Goal: Task Accomplishment & Management: Use online tool/utility

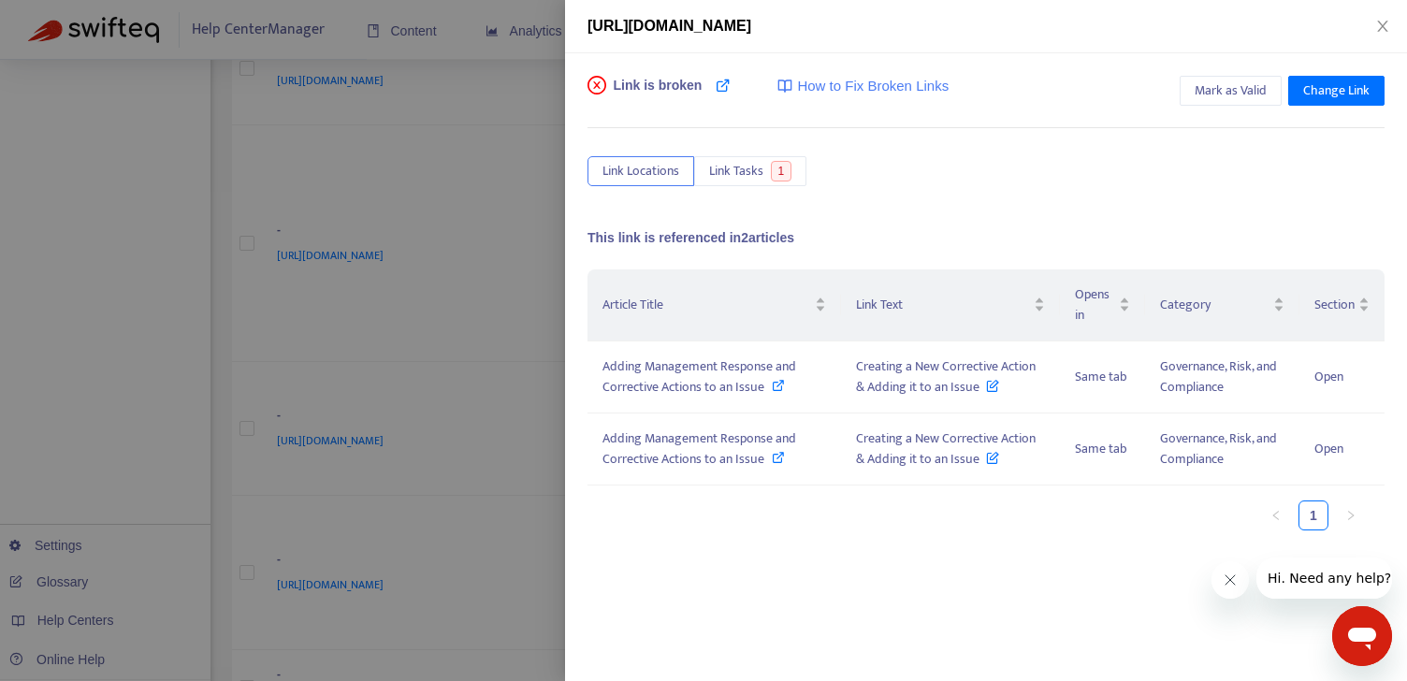
click at [1384, 37] on div "[URL][DOMAIN_NAME]" at bounding box center [986, 26] width 842 height 53
click at [1384, 22] on icon "close" at bounding box center [1383, 26] width 15 height 15
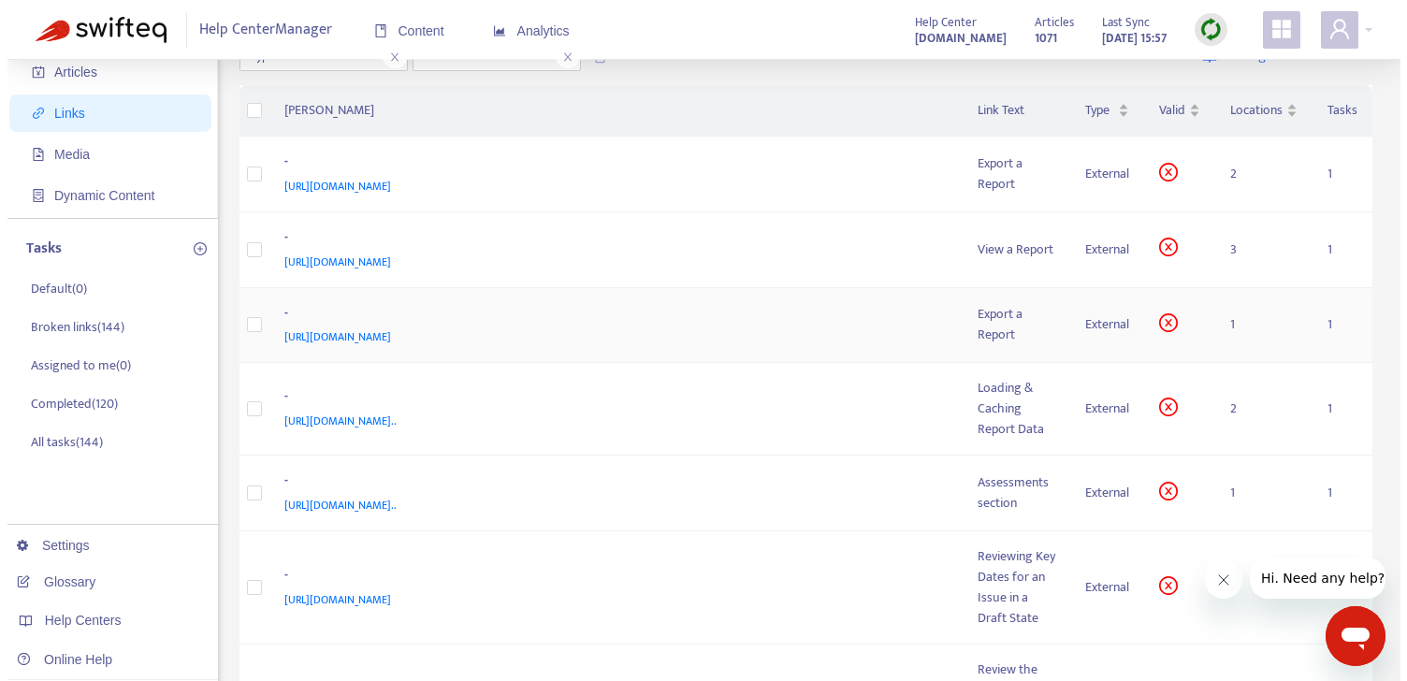
scroll to position [108, 0]
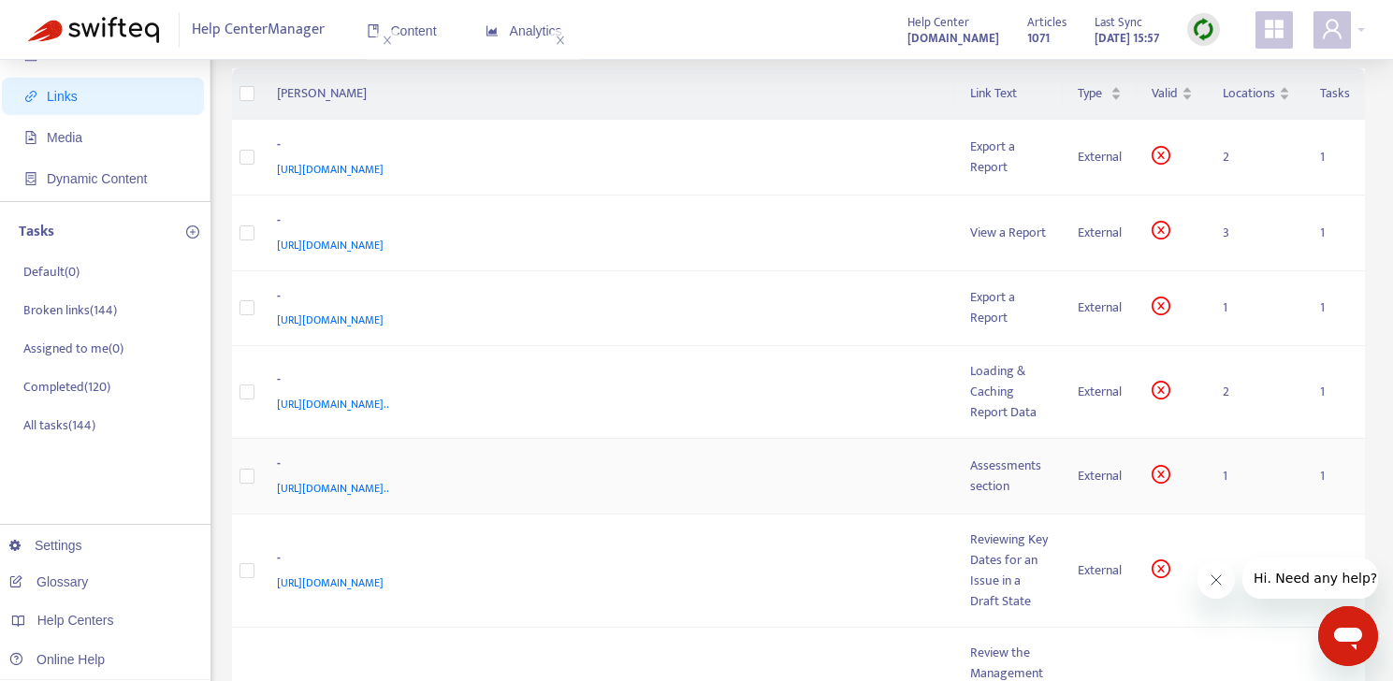
click at [389, 489] on span "https://admin-support-resolver.zendesk.com/hc/en-ca/articles/35862743863444-Man…" at bounding box center [333, 488] width 112 height 19
click at [986, 487] on div "Assessments section" at bounding box center [1009, 476] width 78 height 41
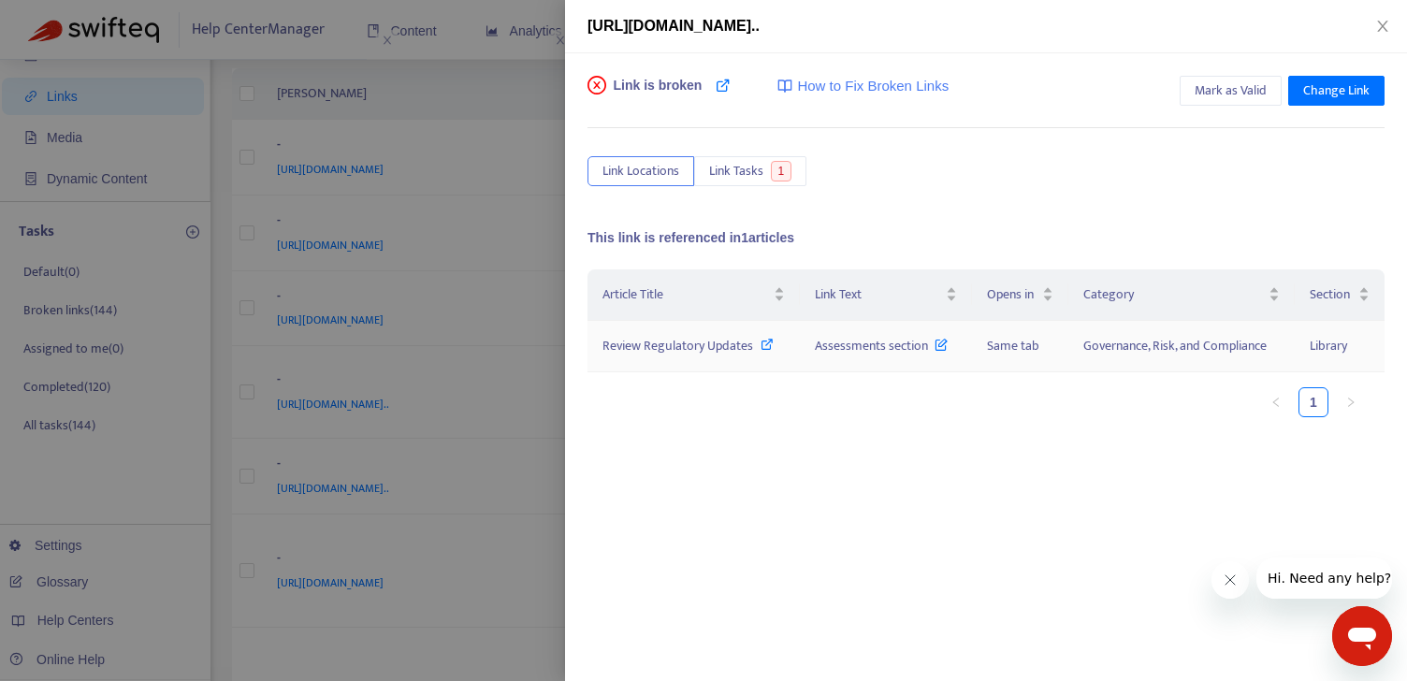
click at [772, 346] on icon at bounding box center [767, 344] width 13 height 13
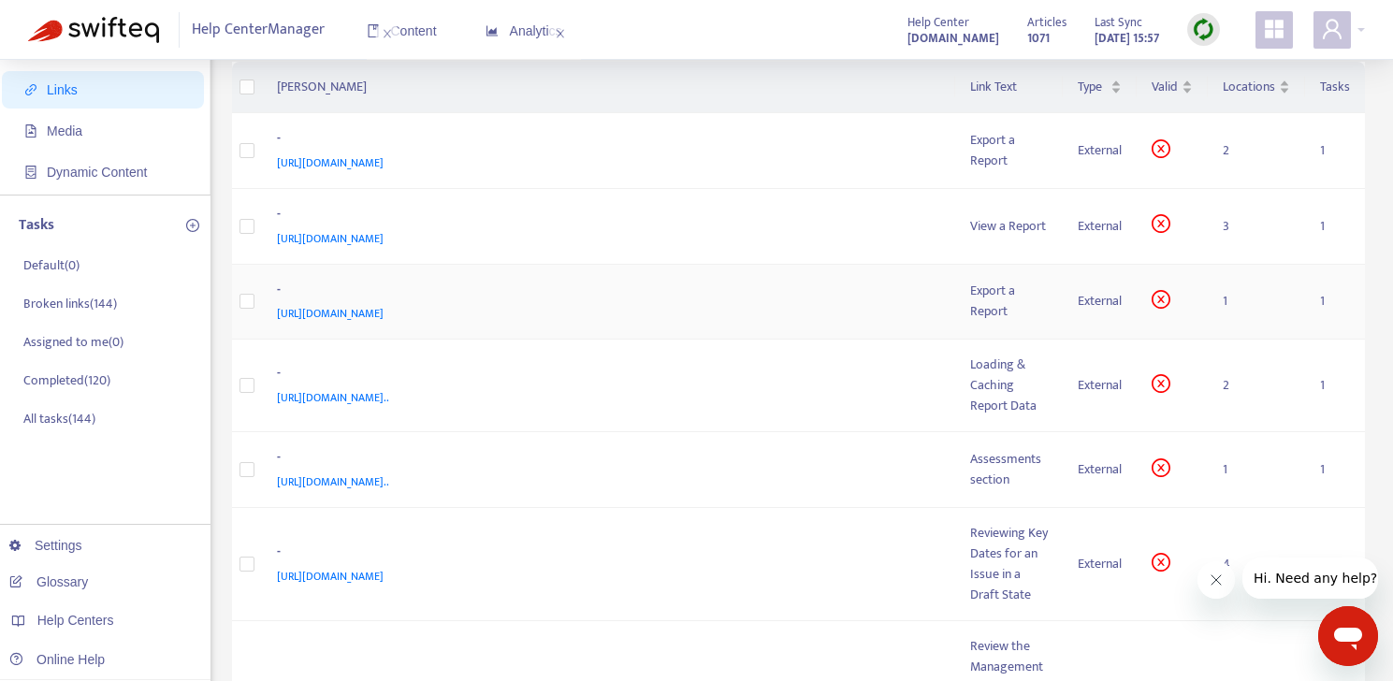
scroll to position [117, 0]
click at [1110, 475] on div "External" at bounding box center [1100, 467] width 44 height 21
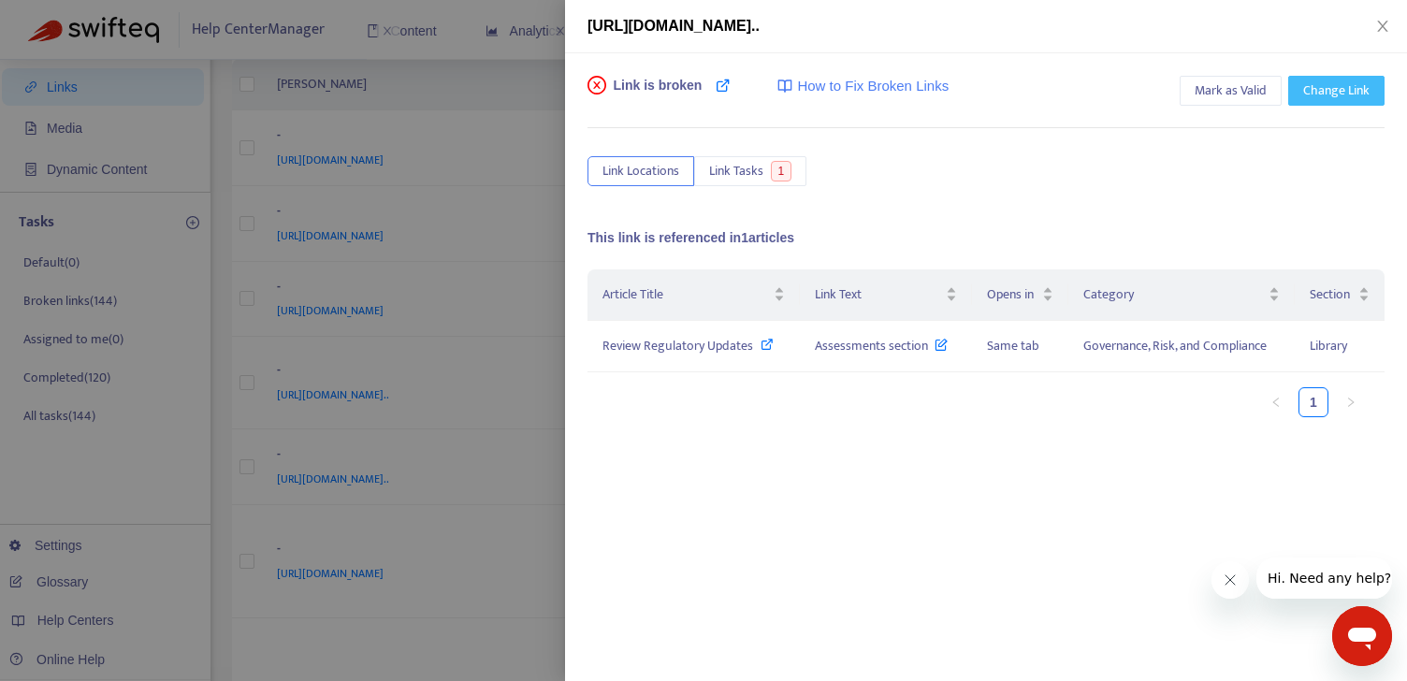
click at [1315, 99] on span "Change Link" at bounding box center [1337, 90] width 66 height 21
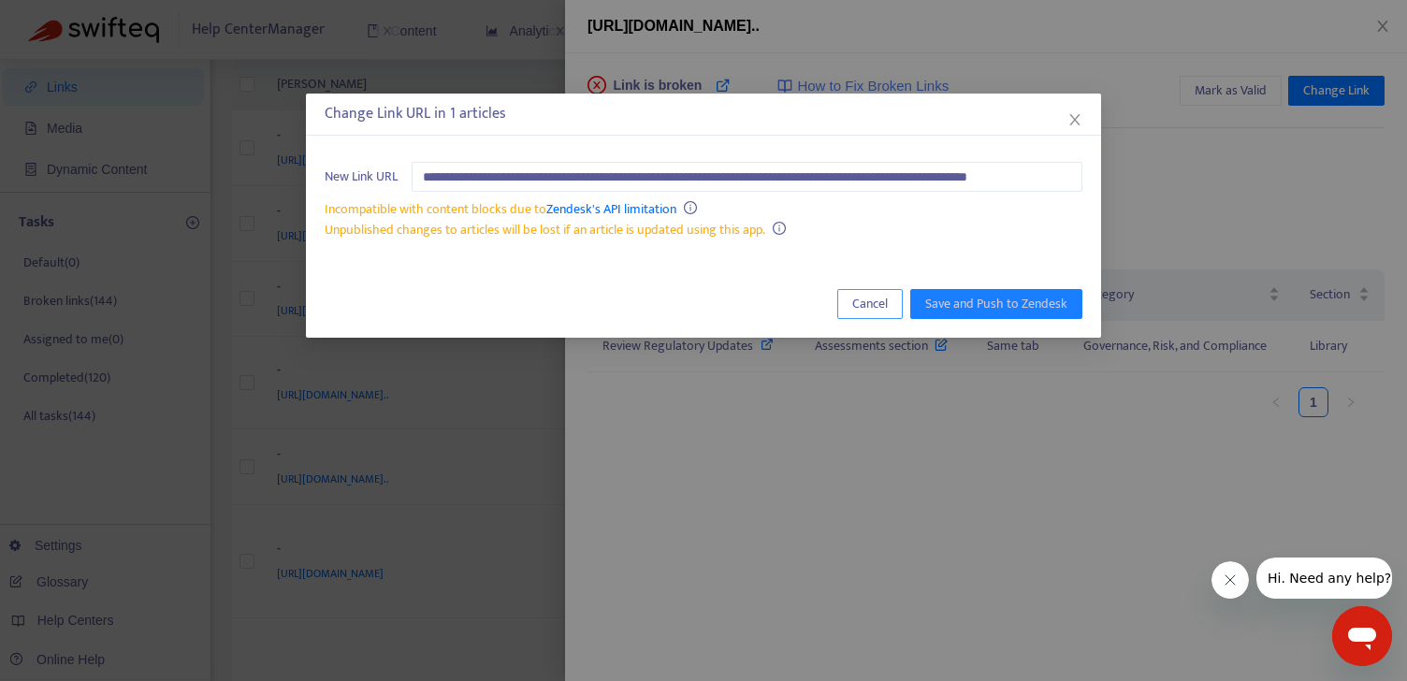
click at [883, 304] on span "Cancel" at bounding box center [870, 304] width 36 height 21
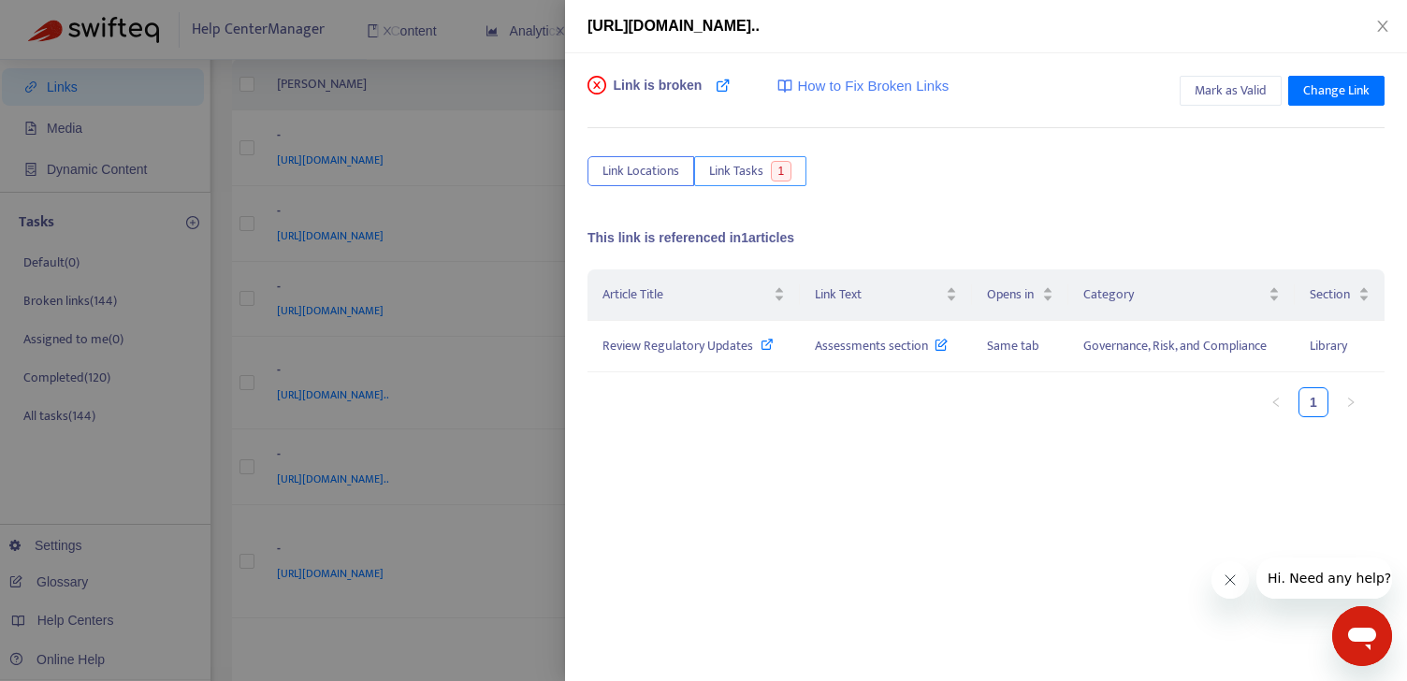
click at [757, 175] on span "Link Tasks" at bounding box center [736, 171] width 54 height 21
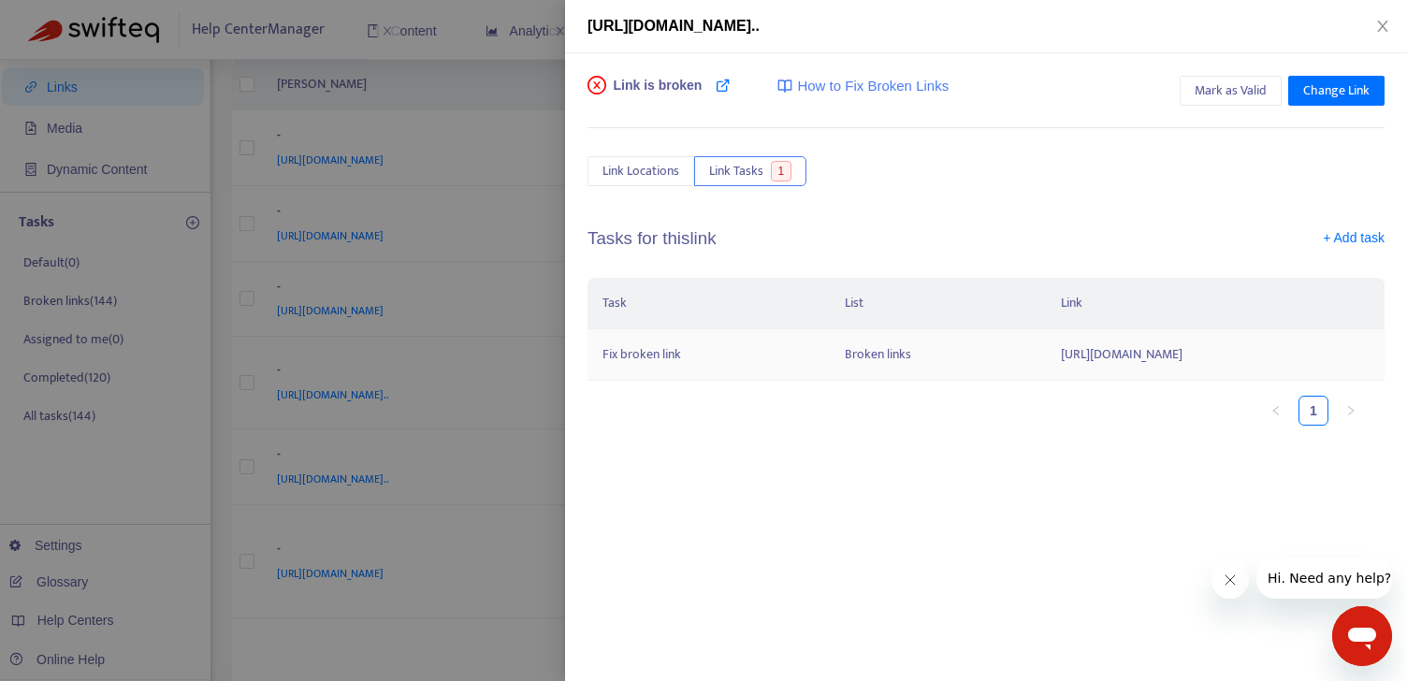
click at [1046, 362] on td "https://admin-support-resolver.zendesk.com/hc/en-ca/articles/35862743863444-Man…" at bounding box center [1215, 354] width 339 height 51
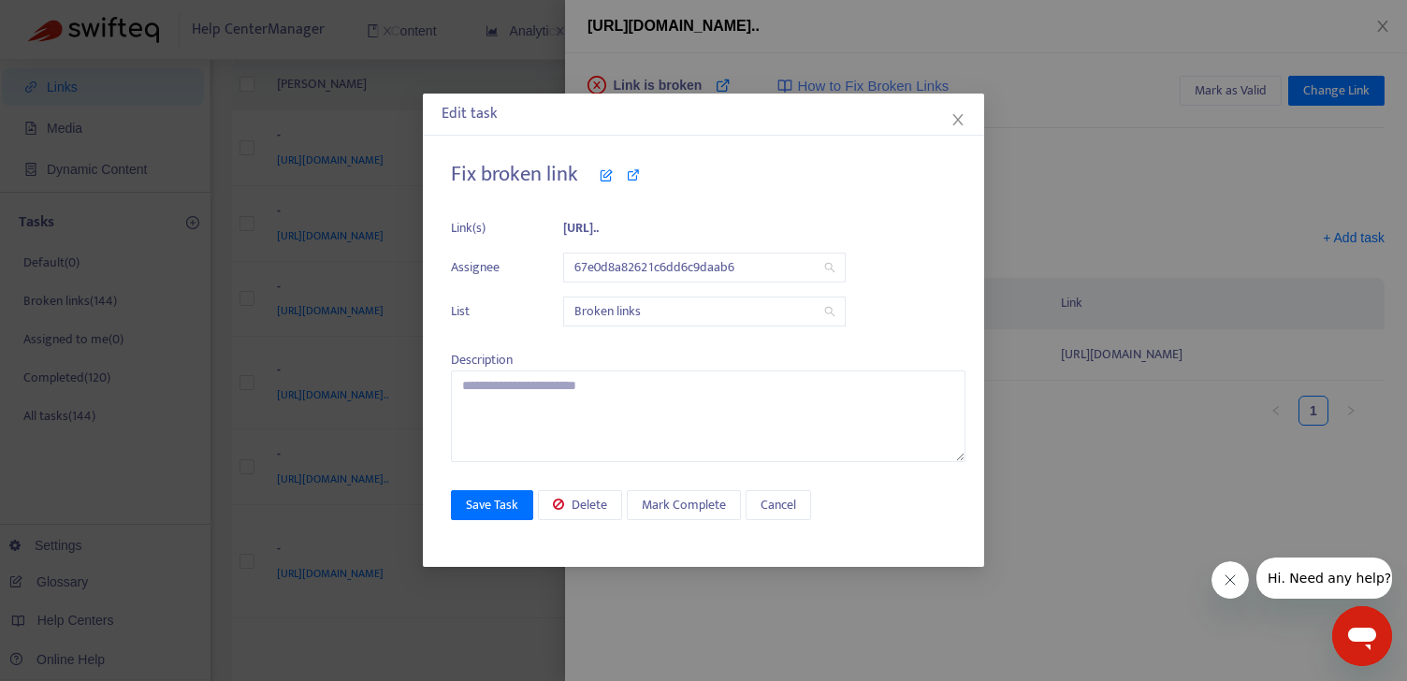
click at [984, 134] on div "Edit task Fix broken link Link(s) https://admin-support-resolver.zendesk.c... A…" at bounding box center [703, 340] width 1407 height 681
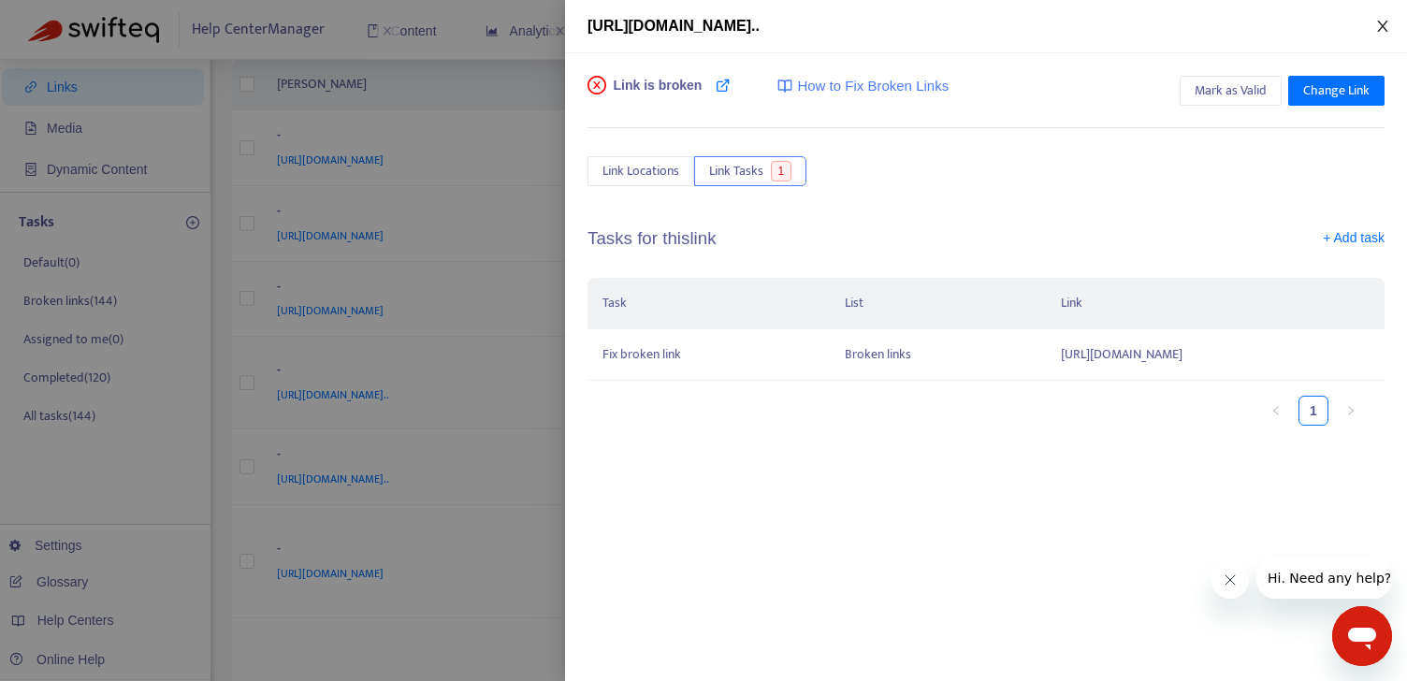
click at [1387, 22] on icon "close" at bounding box center [1383, 26] width 15 height 15
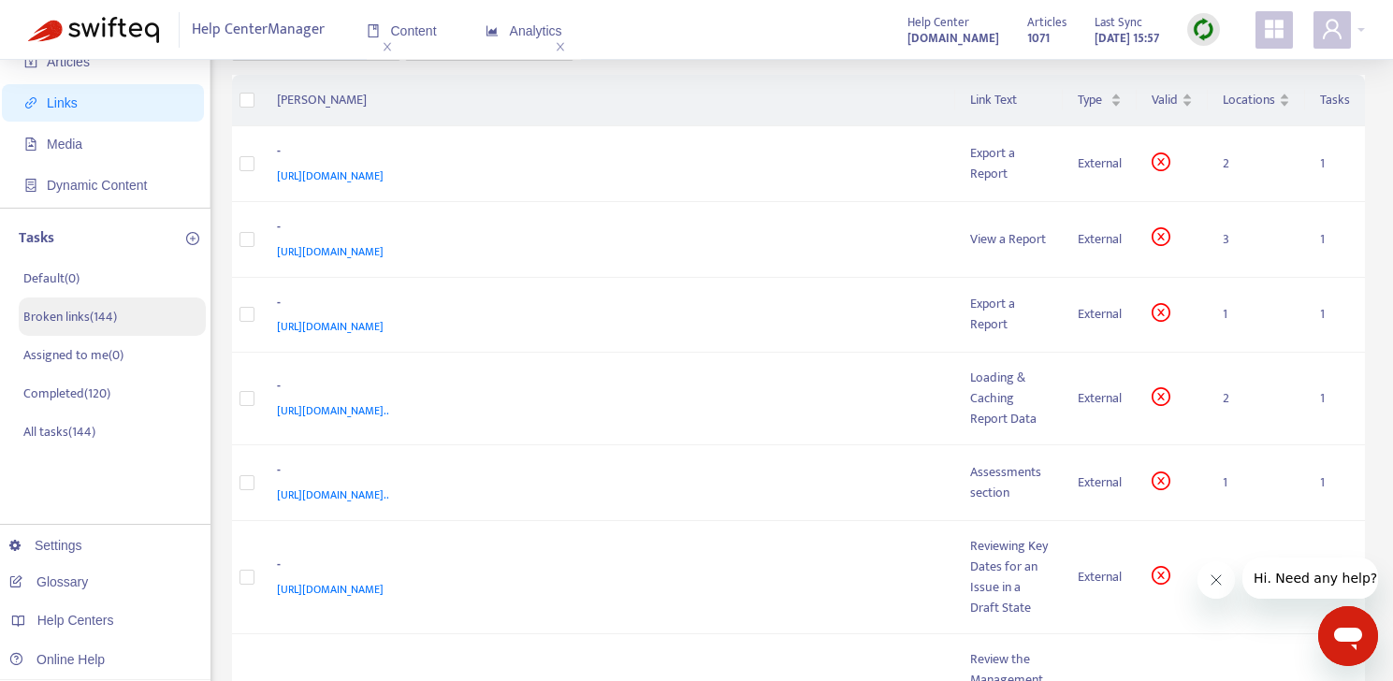
scroll to position [0, 0]
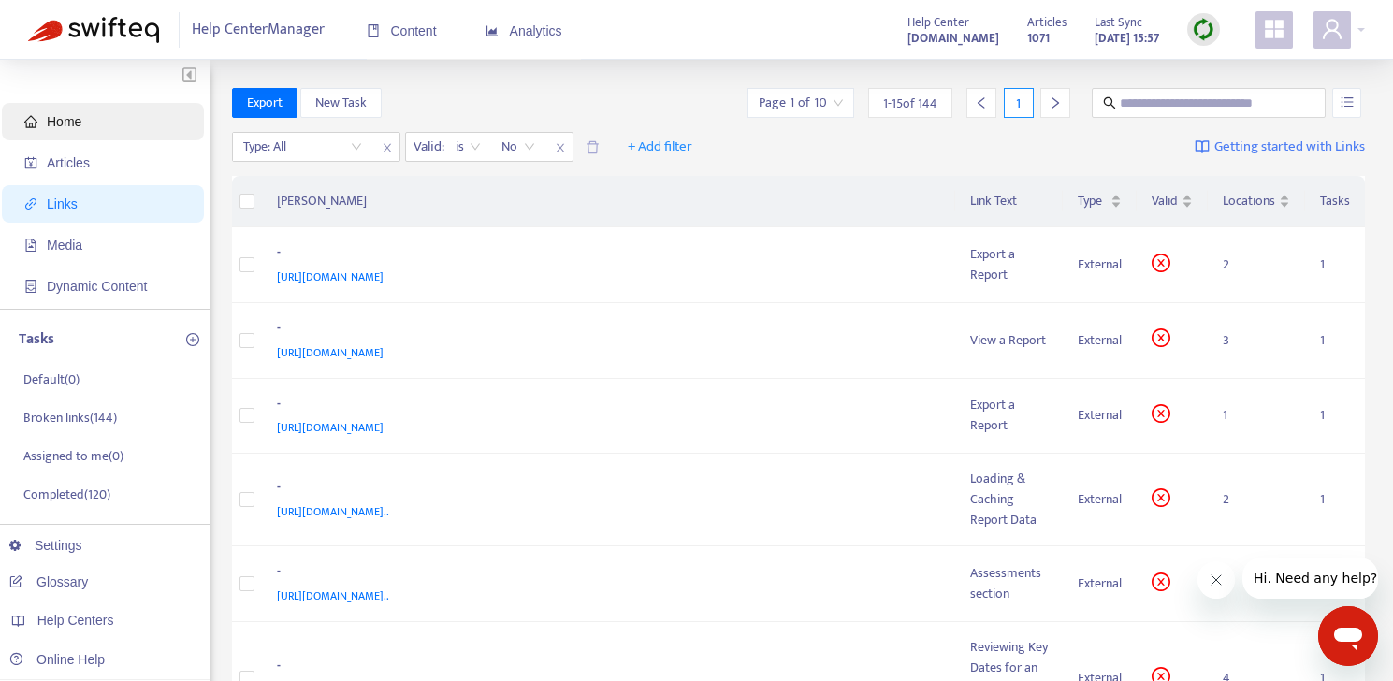
click at [42, 121] on span "Home" at bounding box center [106, 121] width 165 height 37
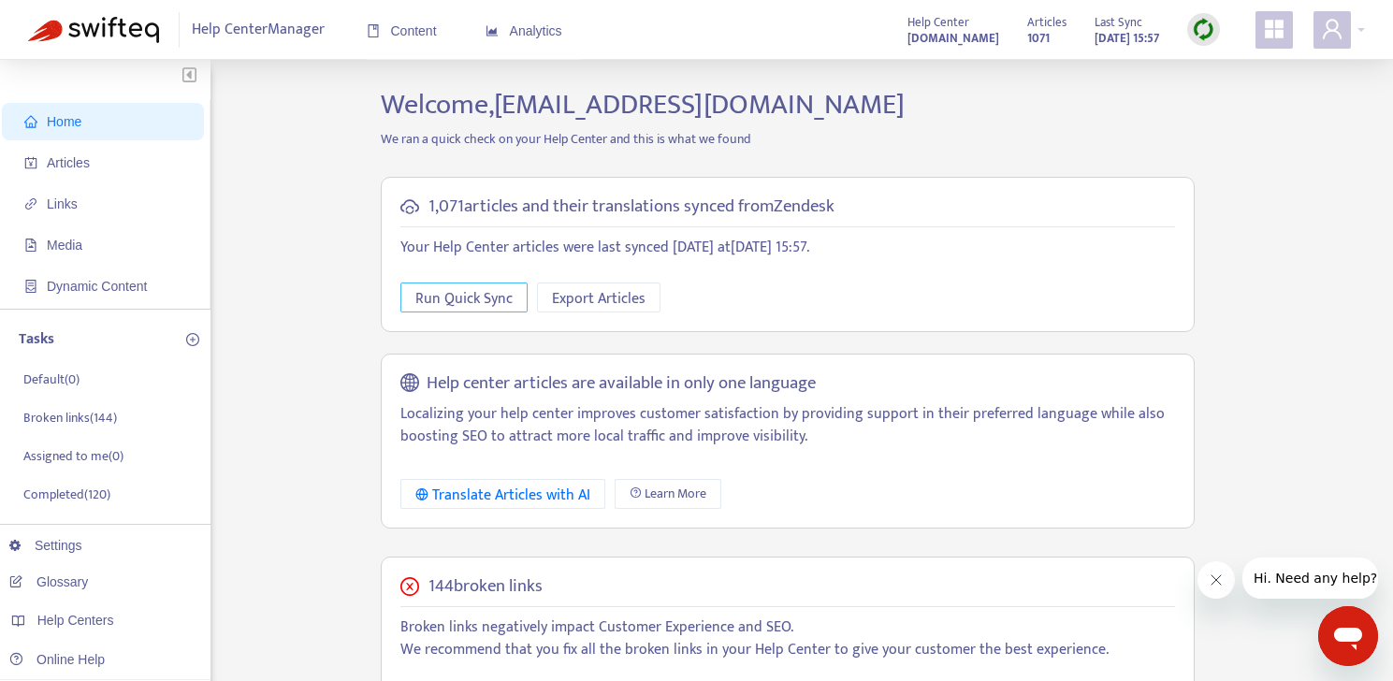
click at [421, 297] on span "Run Quick Sync" at bounding box center [463, 298] width 97 height 23
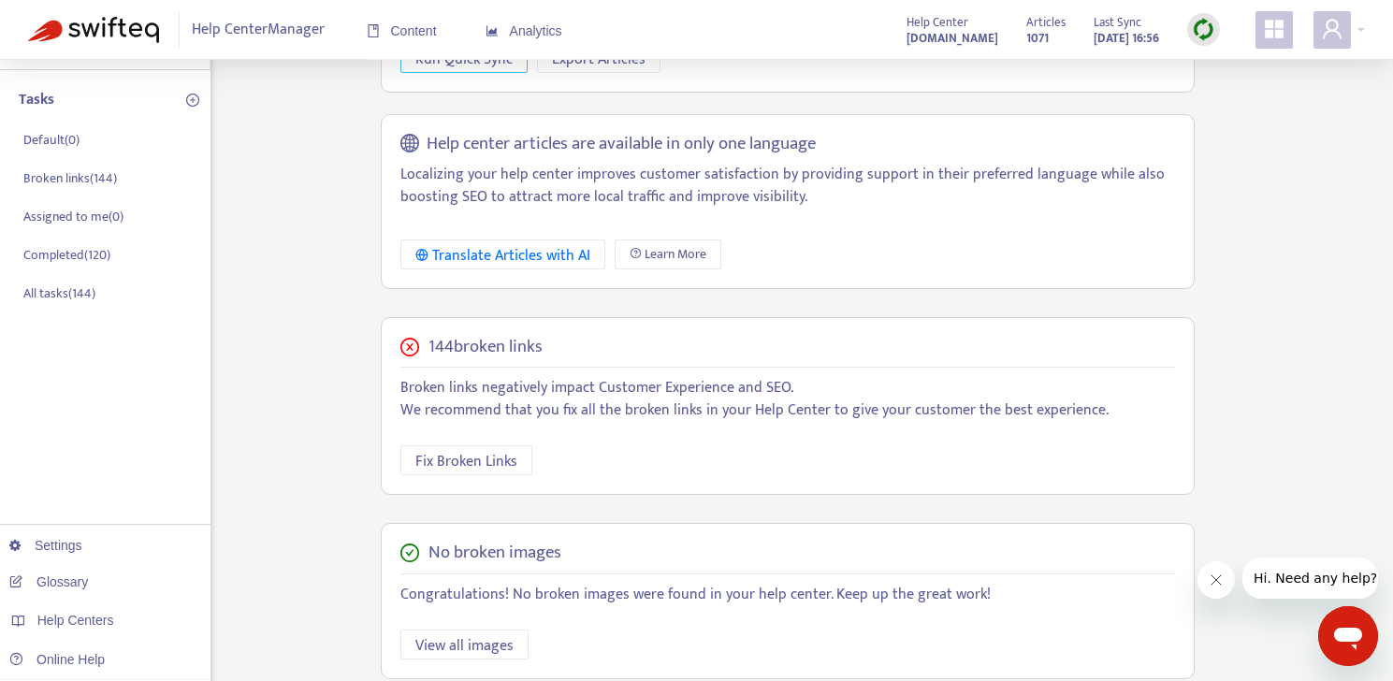
scroll to position [249, 0]
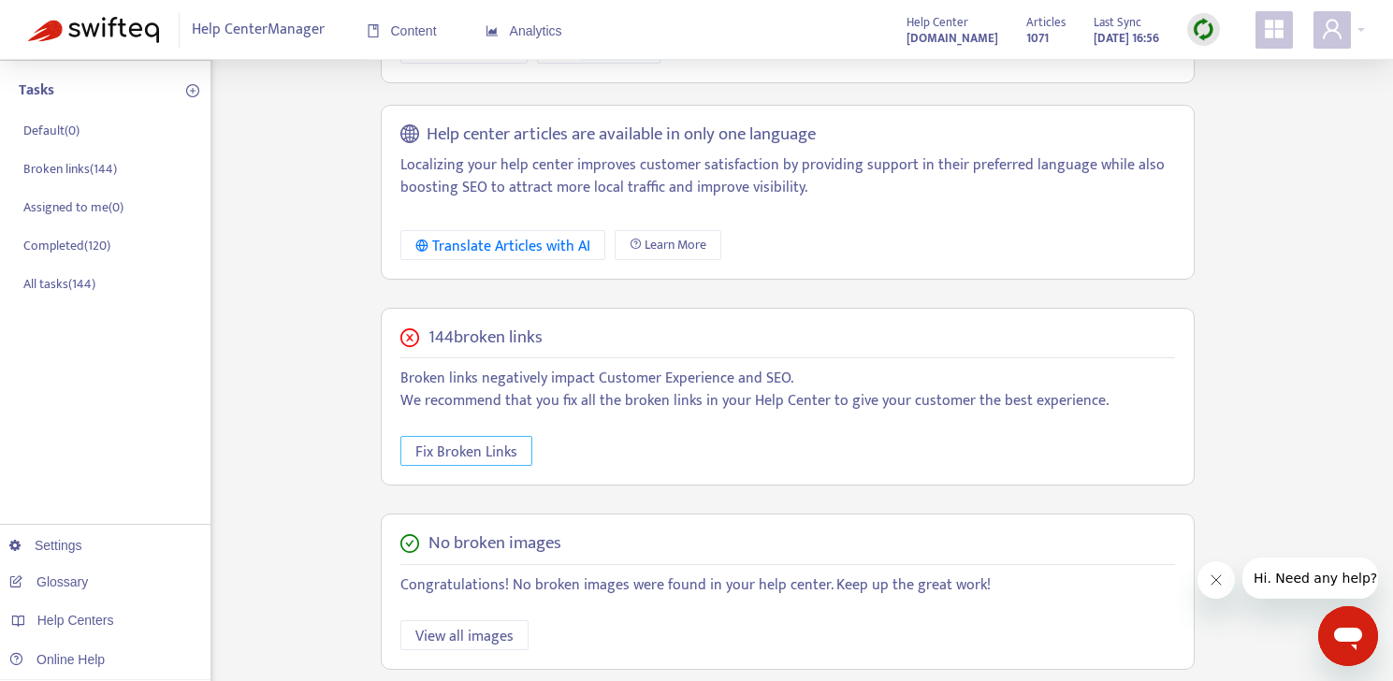
click at [455, 443] on span "Fix Broken Links" at bounding box center [466, 452] width 102 height 23
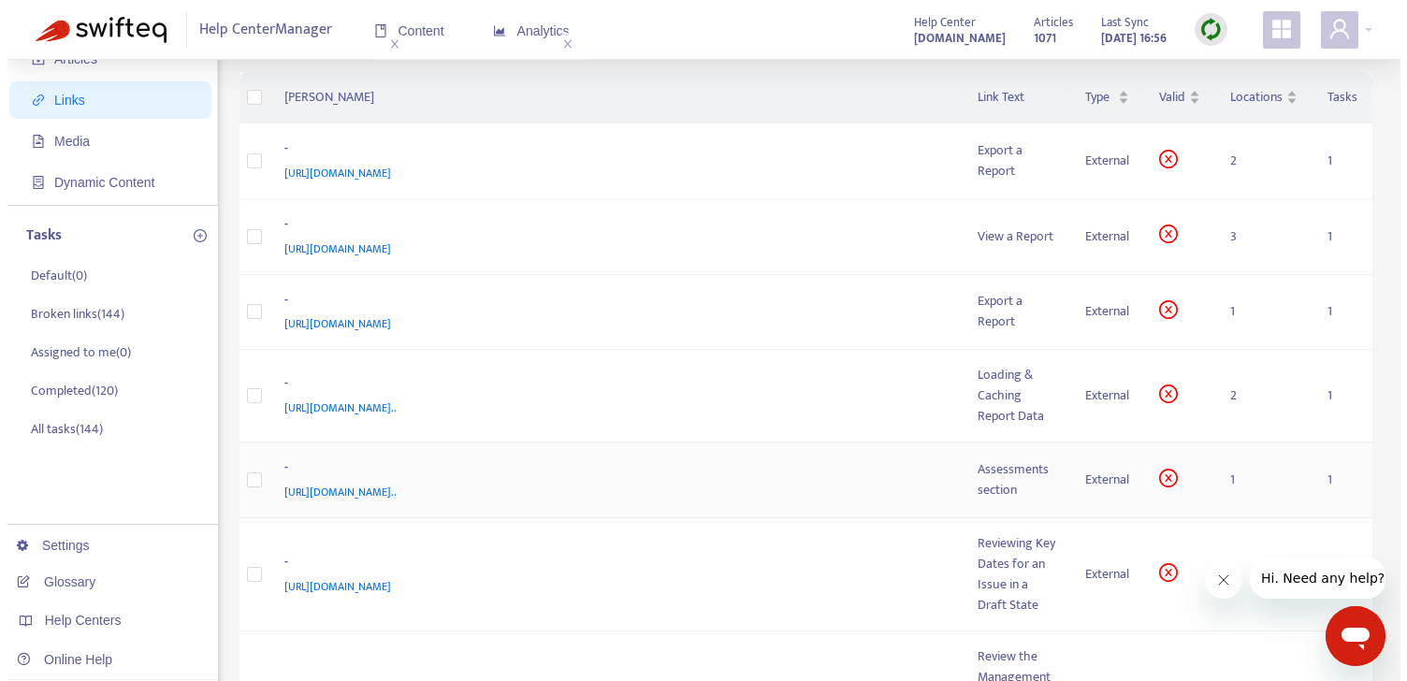
scroll to position [89, 0]
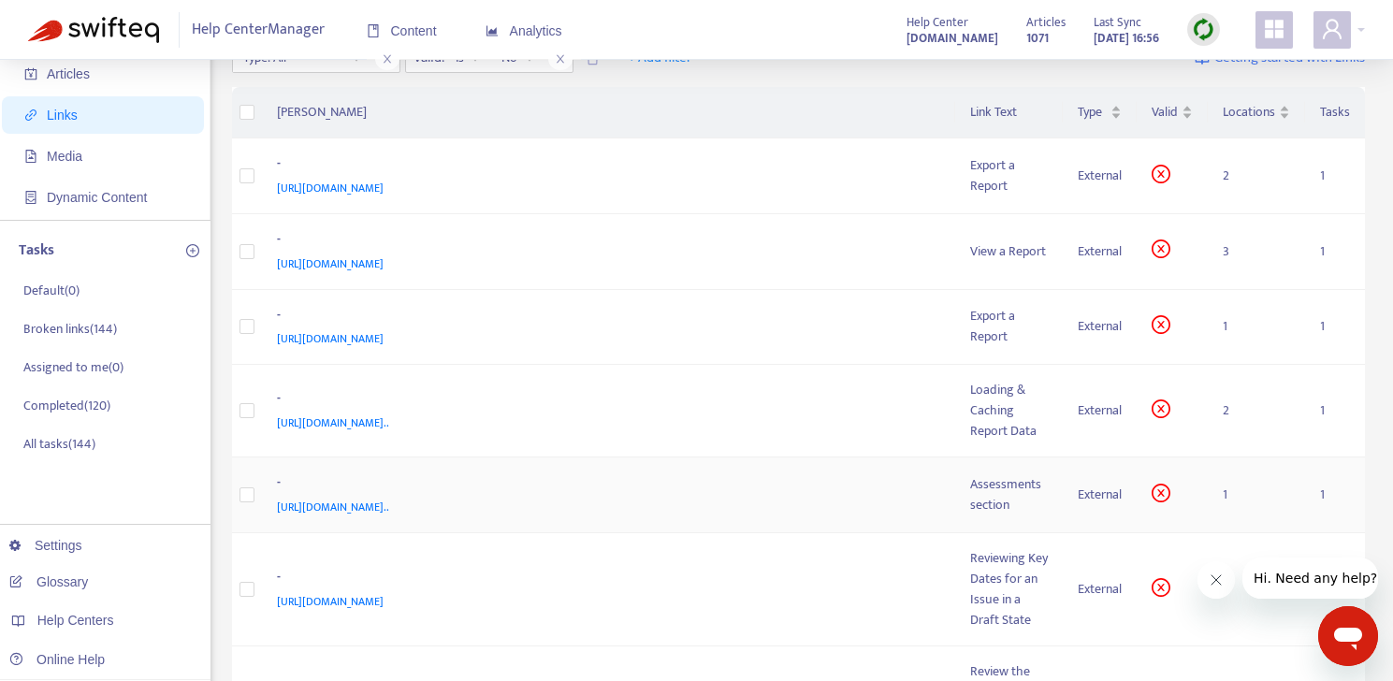
click at [1133, 490] on td "External" at bounding box center [1100, 496] width 74 height 76
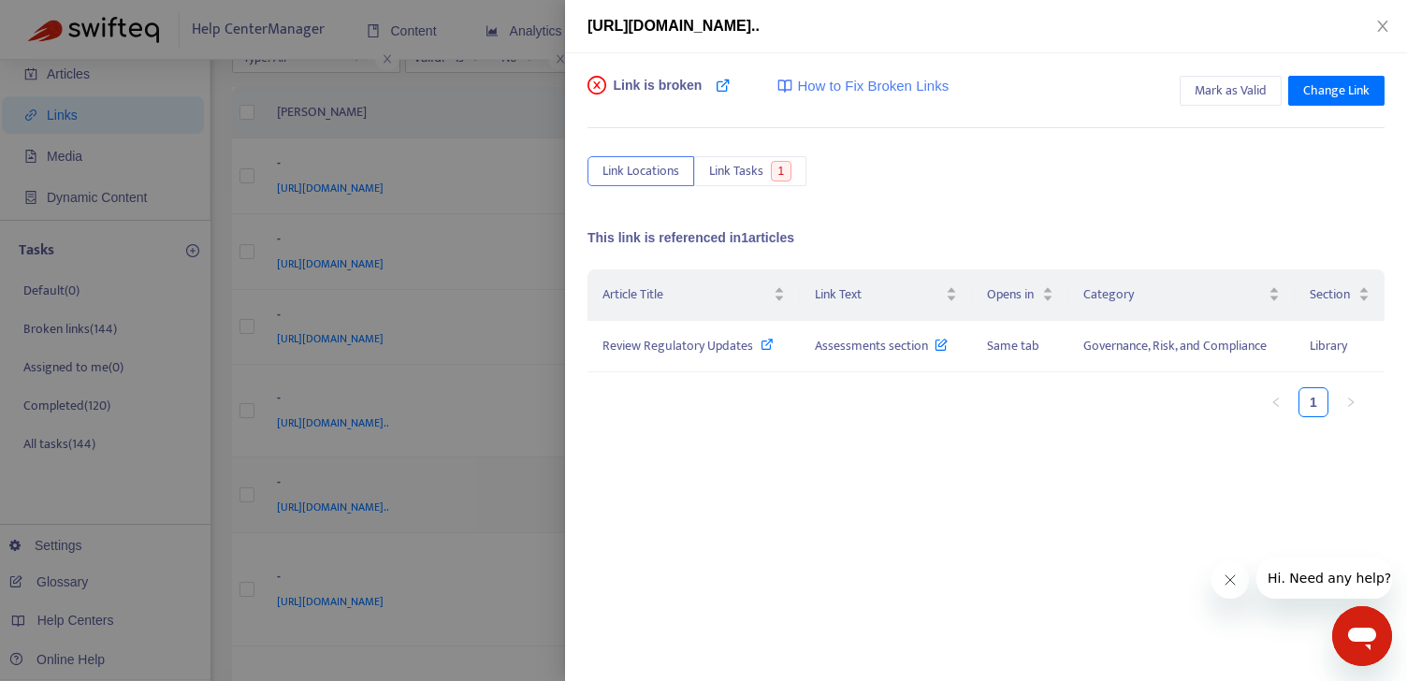
click at [1110, 501] on div "Article Title Link Text Opens in Category Section Review Regulatory Updates Ass…" at bounding box center [986, 457] width 797 height 374
click at [940, 343] on icon at bounding box center [941, 340] width 13 height 21
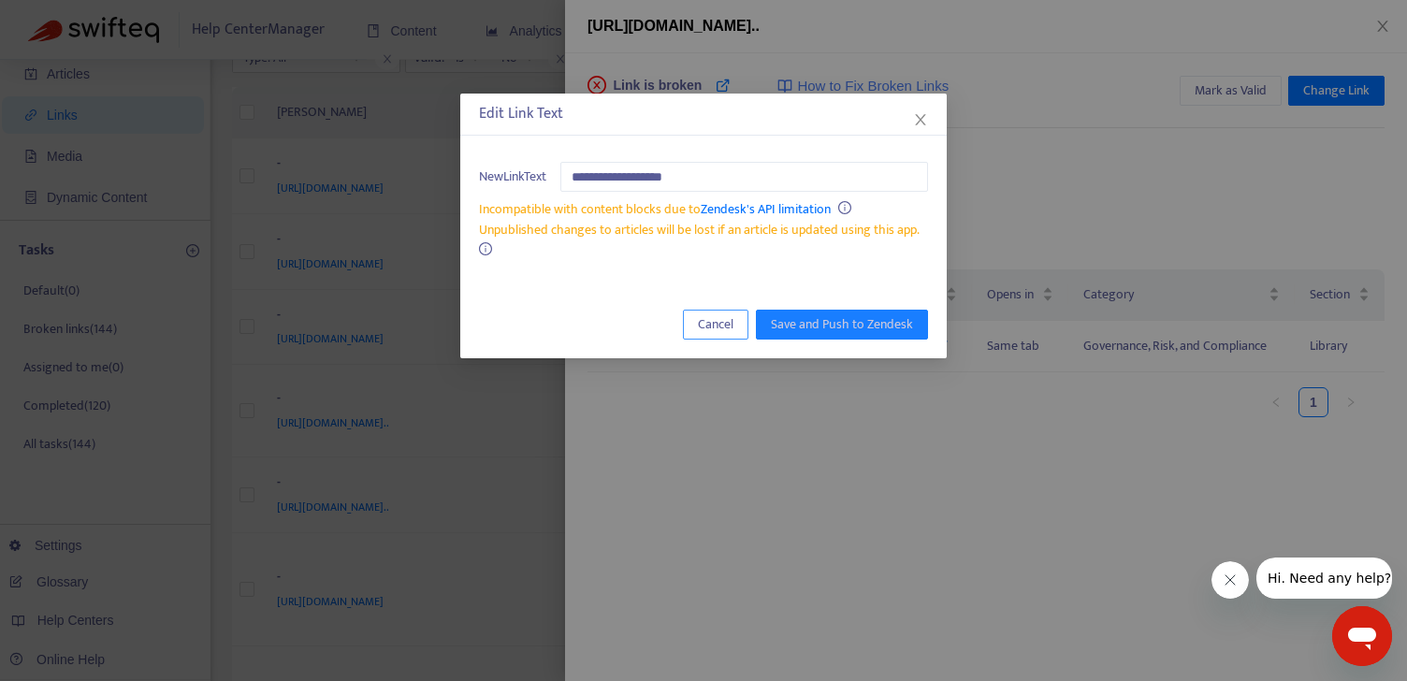
click at [733, 319] on span "Cancel" at bounding box center [716, 324] width 36 height 21
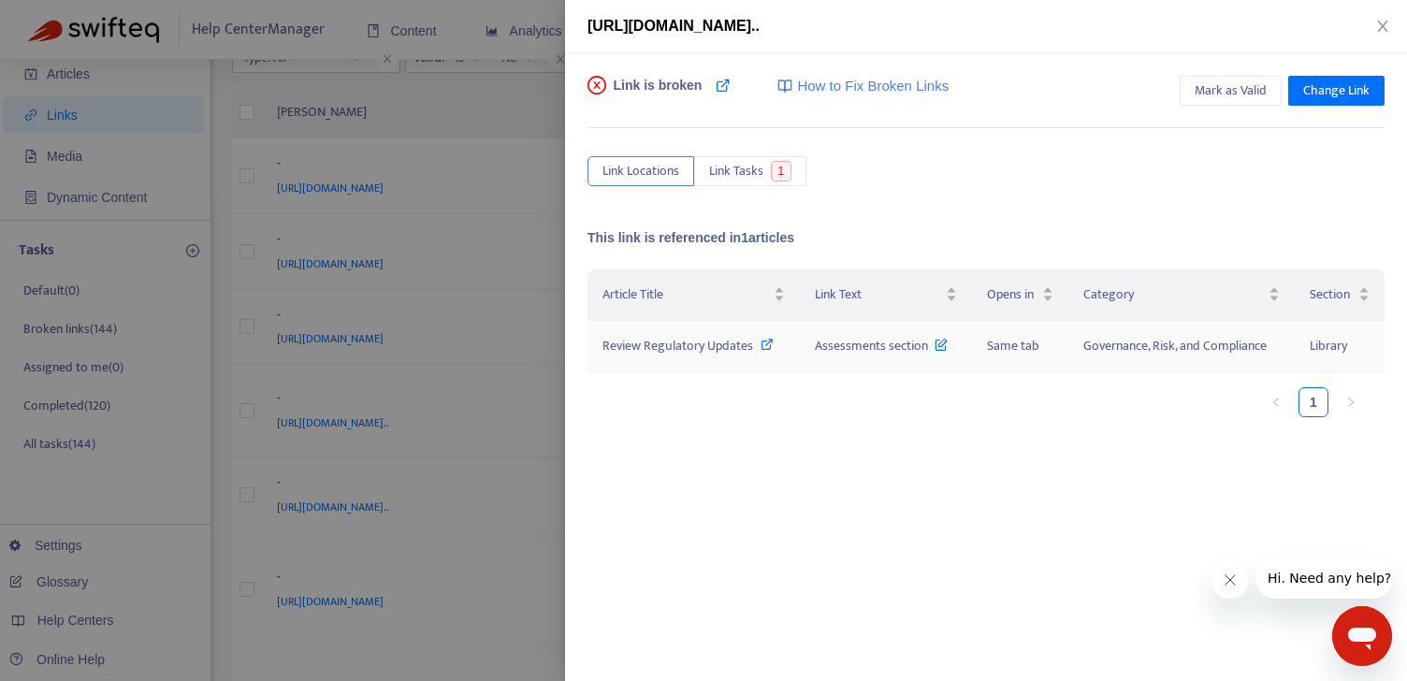
click at [742, 345] on span "Review Regulatory Updates" at bounding box center [678, 346] width 151 height 22
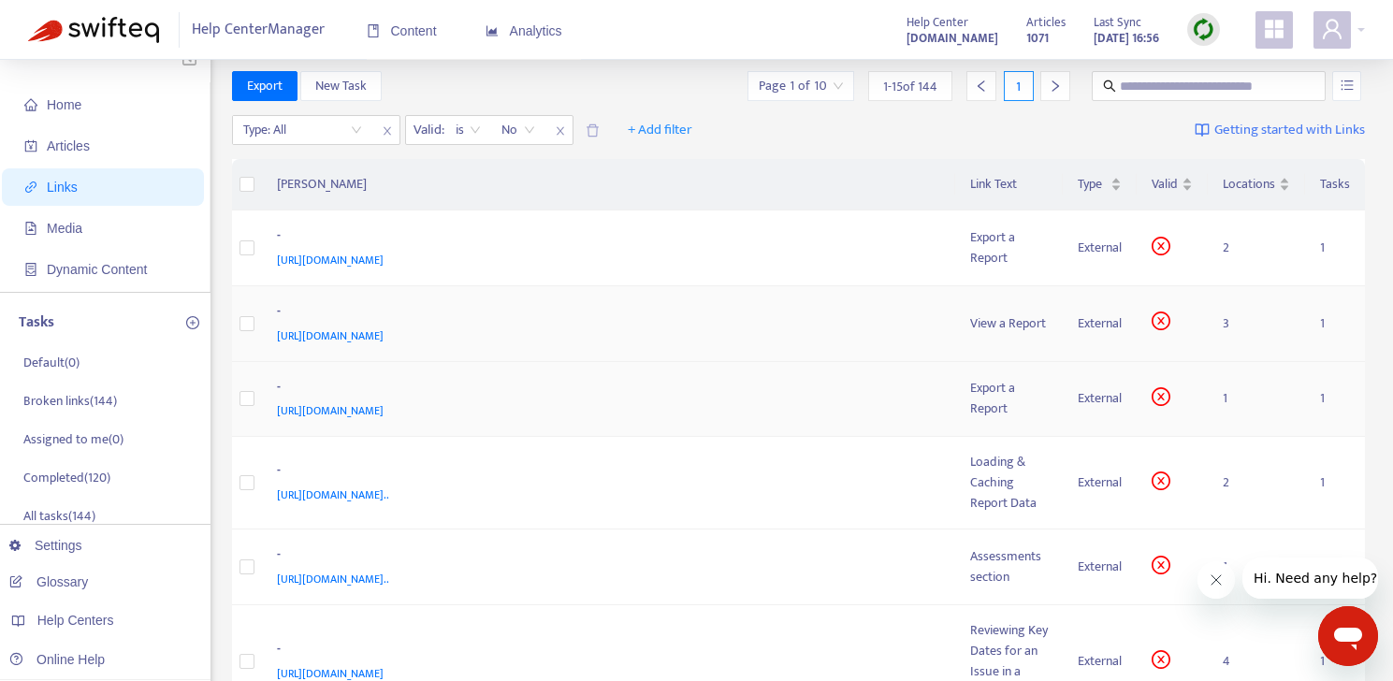
scroll to position [25, 0]
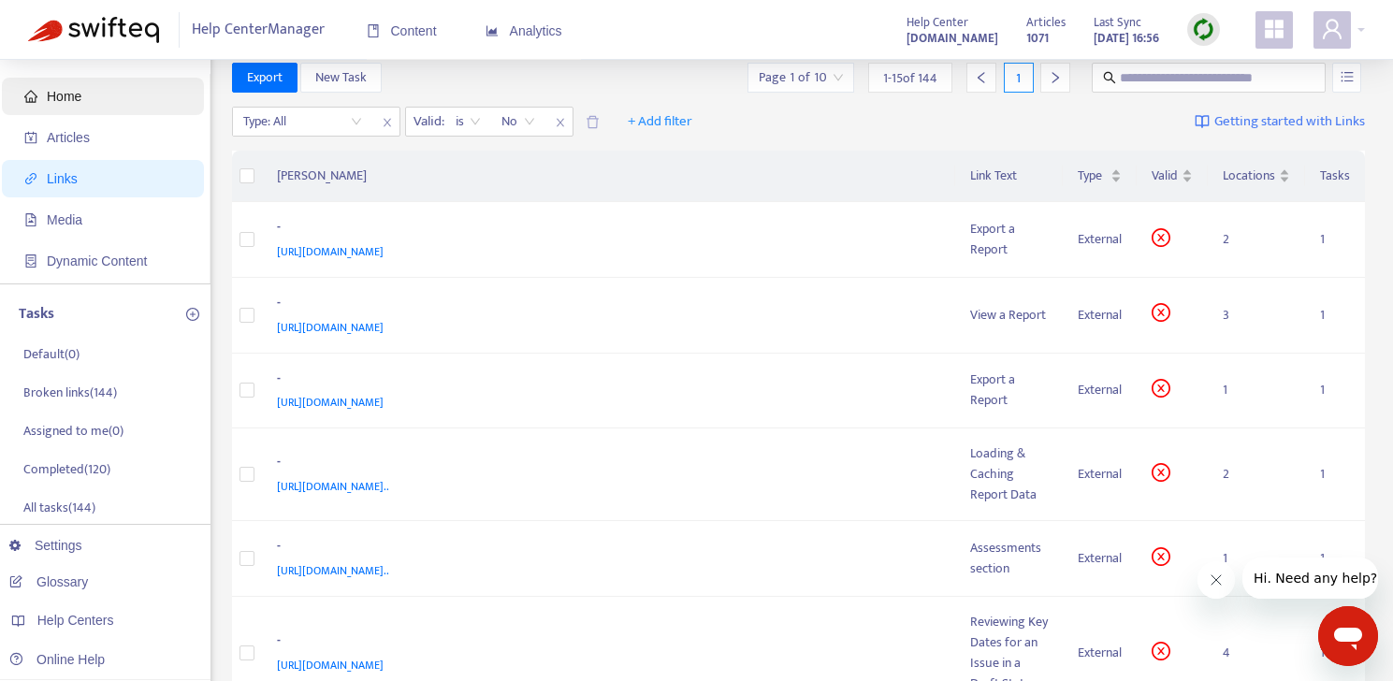
click at [89, 110] on span "Home" at bounding box center [106, 96] width 165 height 37
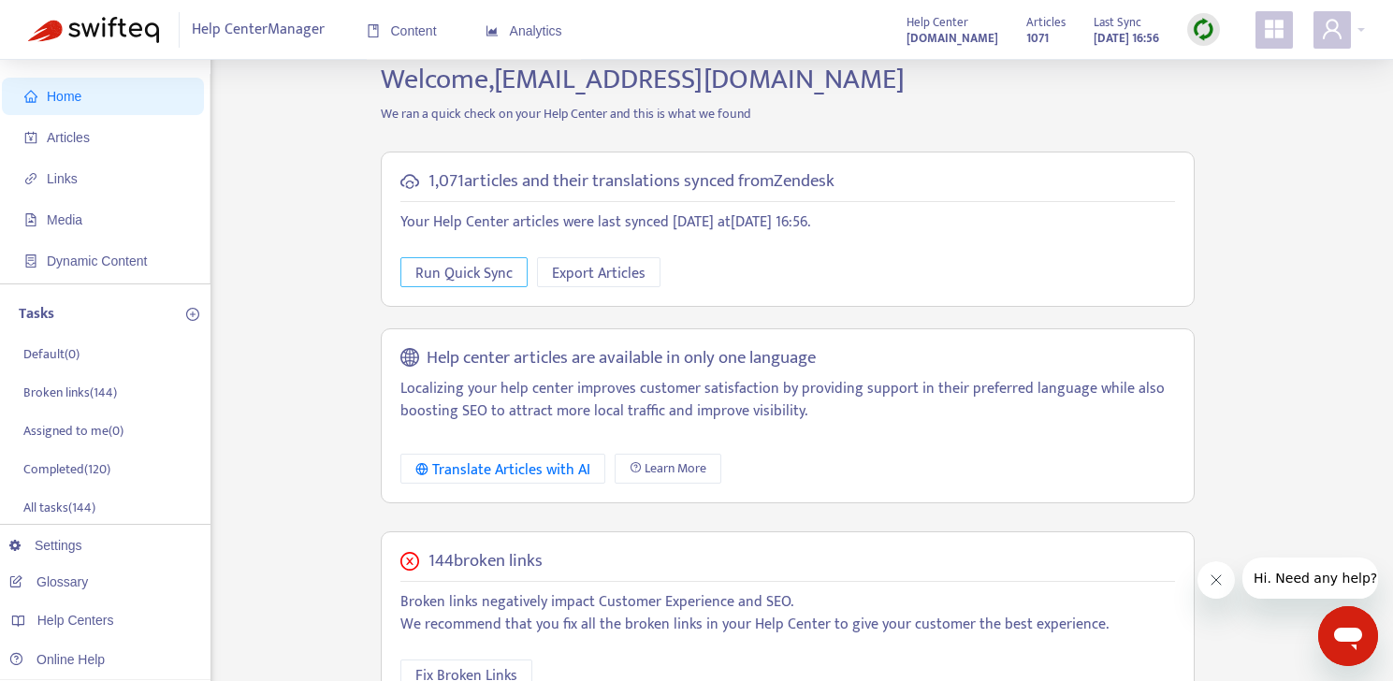
click at [481, 265] on span "Run Quick Sync" at bounding box center [463, 273] width 97 height 23
click at [479, 657] on div "144 broken links Broken links negatively impact Customer Experience and SEO. We…" at bounding box center [788, 621] width 814 height 179
click at [479, 672] on span "Fix Broken Links" at bounding box center [466, 675] width 102 height 23
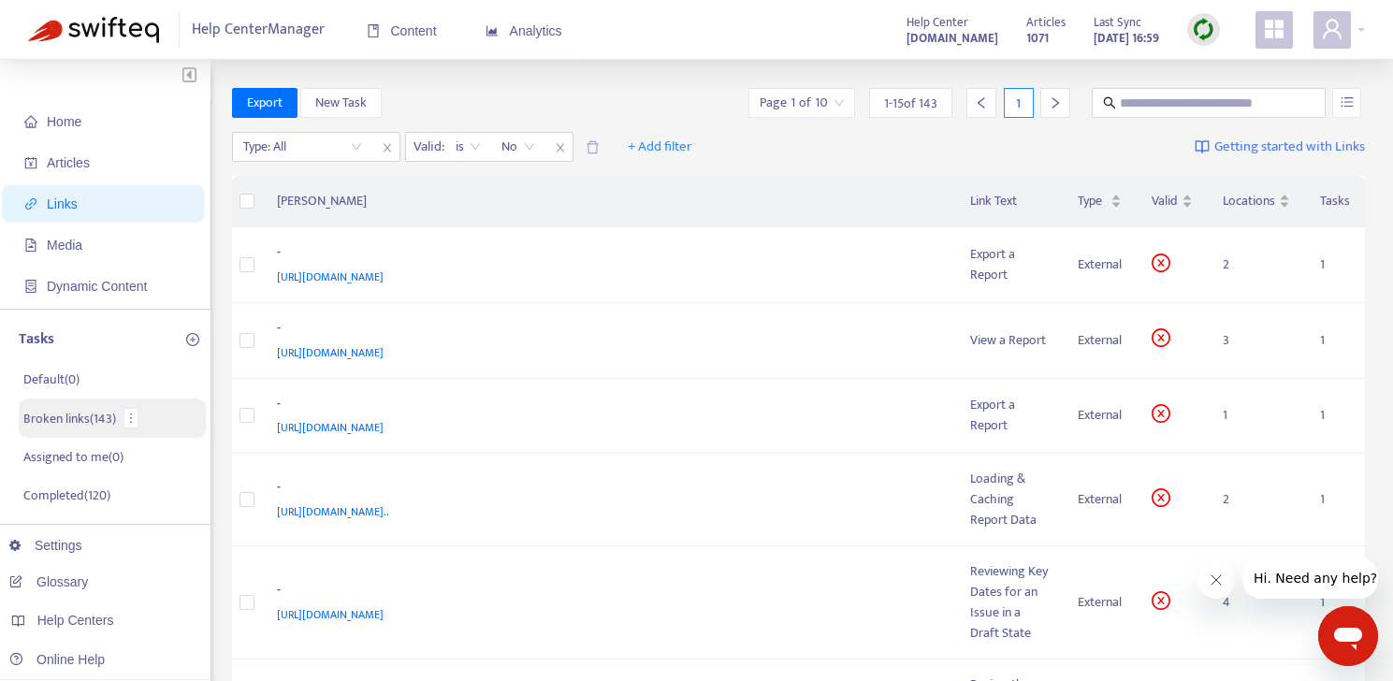
click at [60, 430] on li "Broken links ( 143 )" at bounding box center [112, 418] width 187 height 39
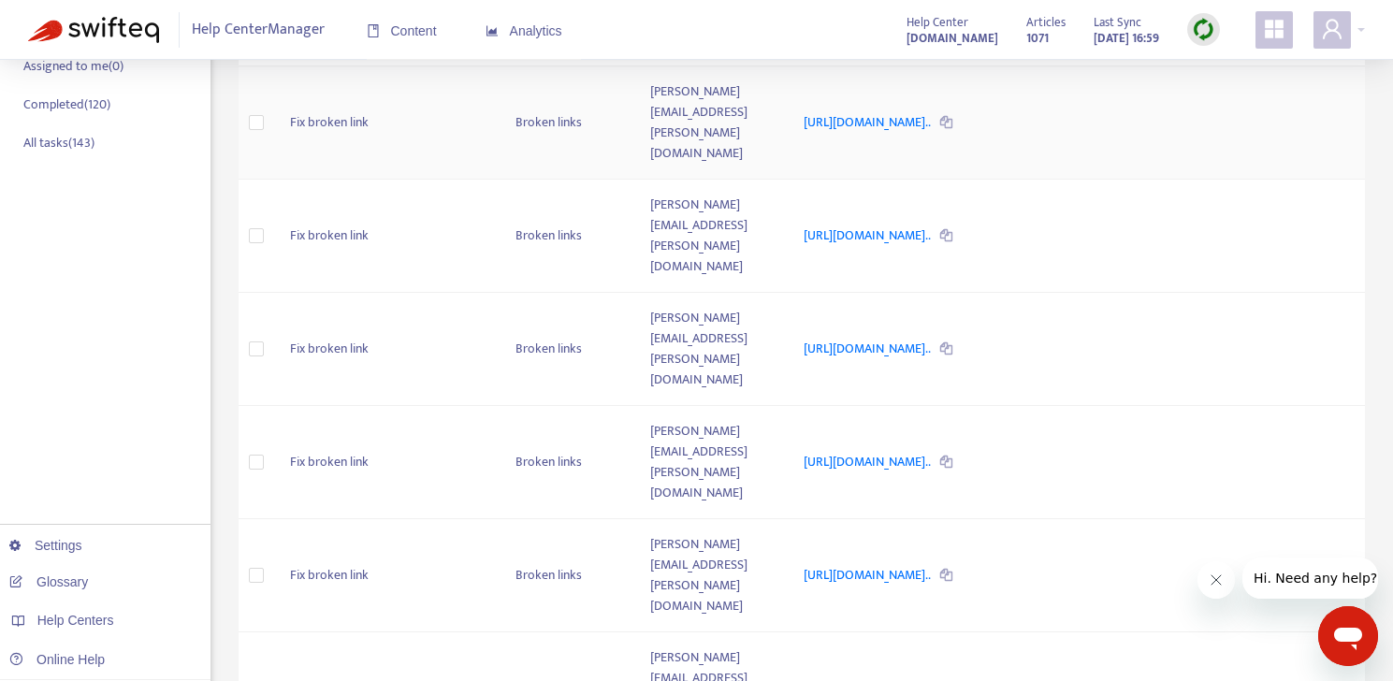
scroll to position [420, 0]
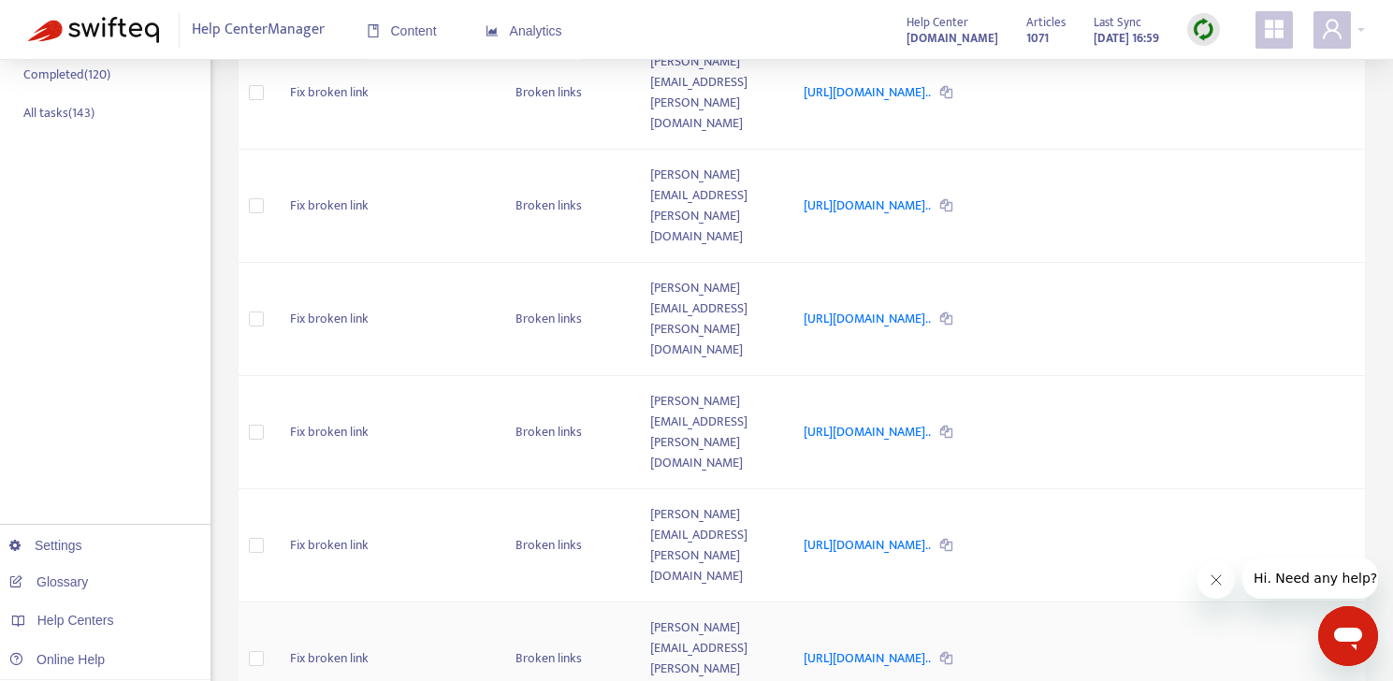
click at [682, 603] on td "sarah.harding@resolver.com" at bounding box center [711, 659] width 153 height 113
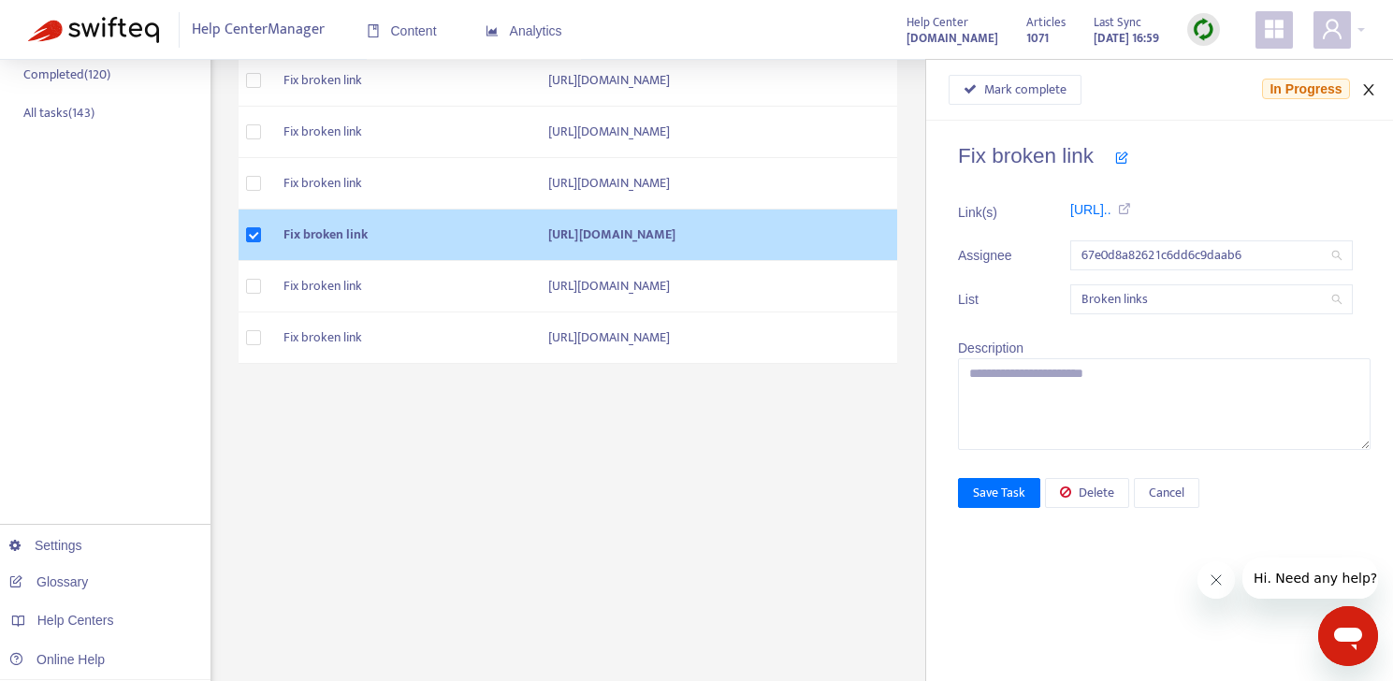
drag, startPoint x: 1375, startPoint y: 89, endPoint x: 1354, endPoint y: 94, distance: 21.1
click at [1375, 89] on icon "close" at bounding box center [1369, 89] width 15 height 15
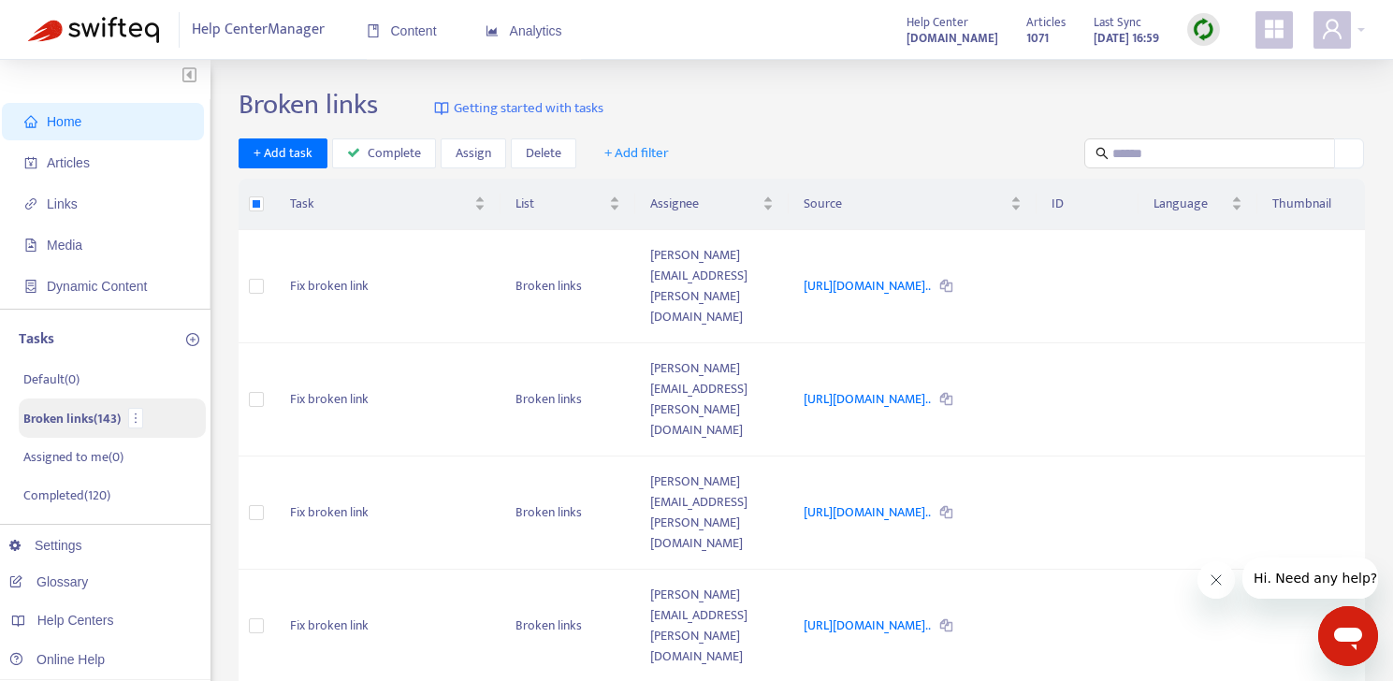
click at [66, 421] on p "Broken links ( 143 )" at bounding box center [71, 419] width 97 height 20
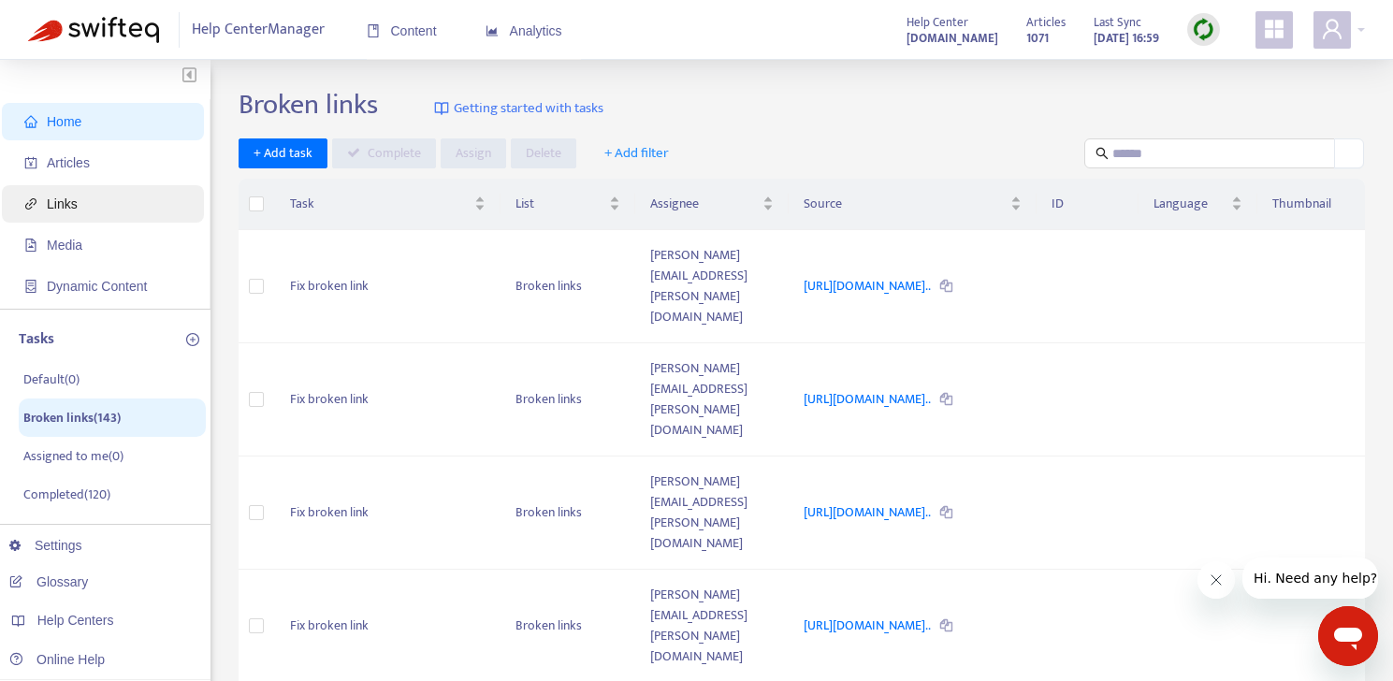
click at [81, 193] on span "Links" at bounding box center [106, 203] width 165 height 37
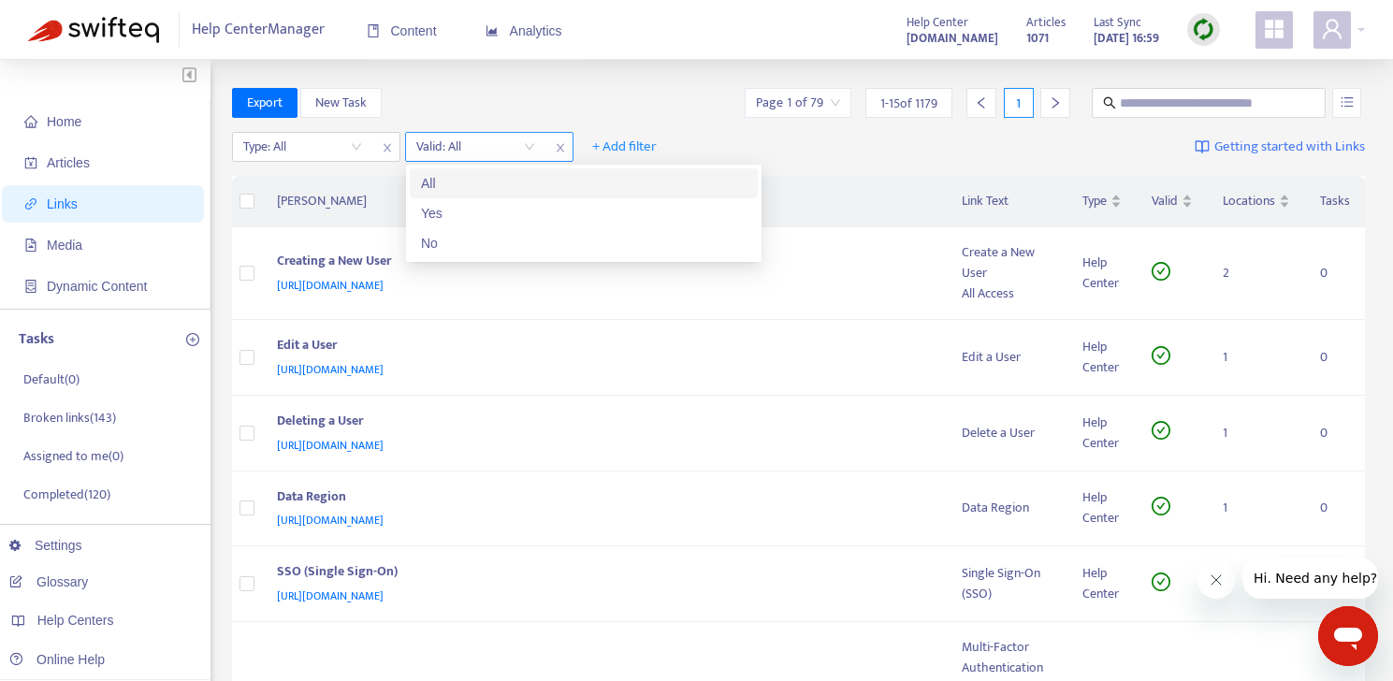
click at [490, 145] on input "search" at bounding box center [475, 147] width 119 height 28
click at [444, 241] on div "No" at bounding box center [584, 243] width 326 height 21
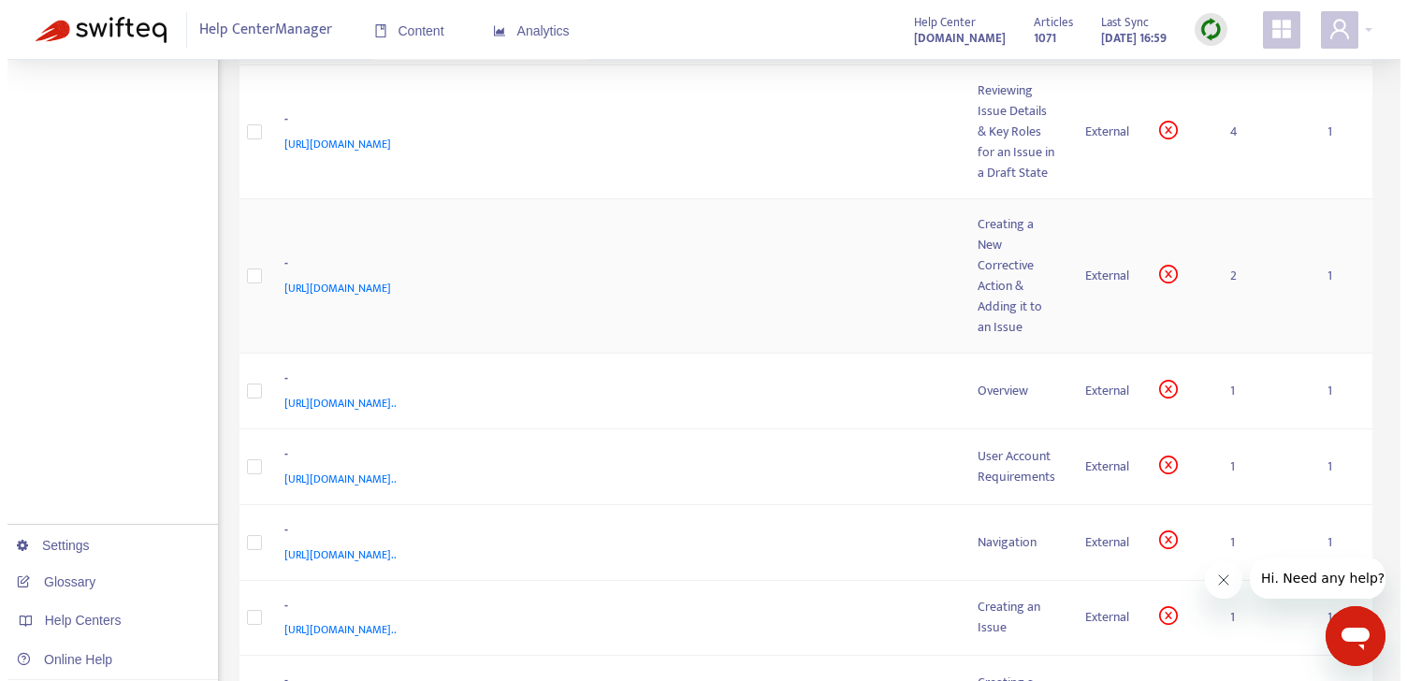
scroll to position [833, 0]
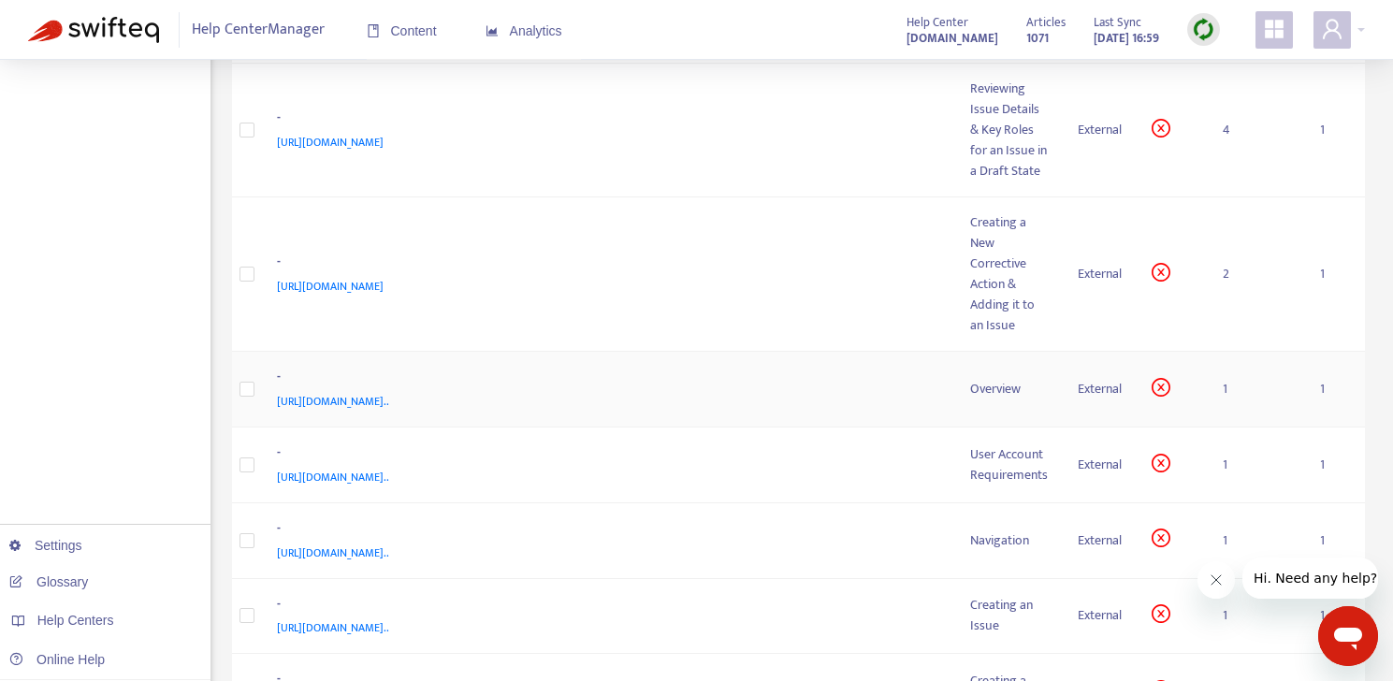
click at [848, 412] on div "[URL][DOMAIN_NAME].." at bounding box center [605, 401] width 657 height 21
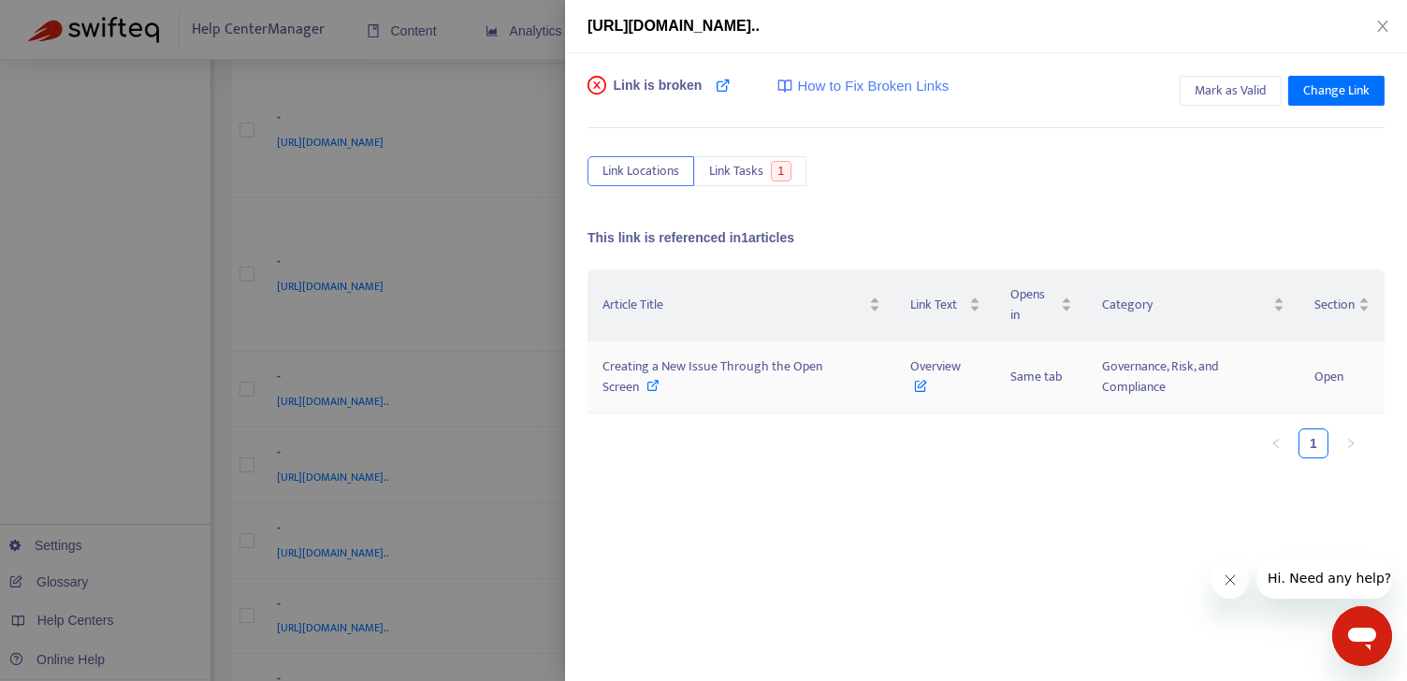
click at [650, 385] on icon at bounding box center [653, 385] width 13 height 13
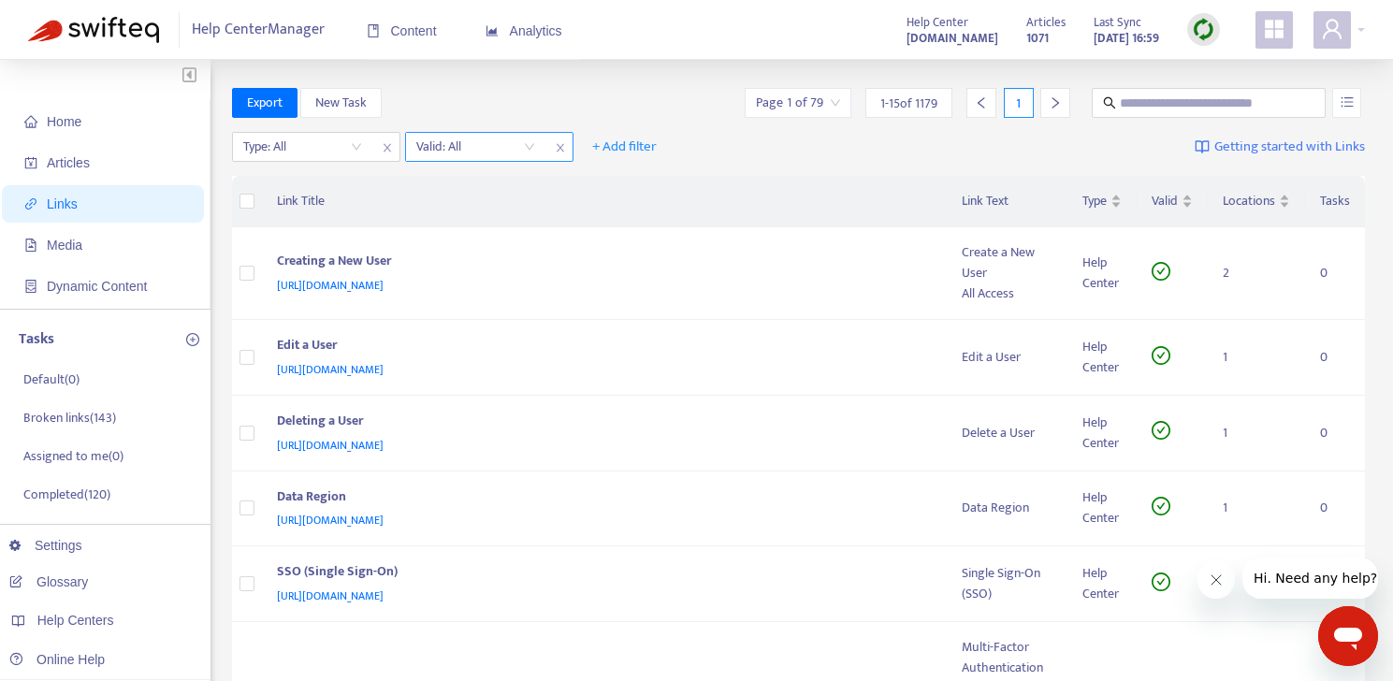
click at [557, 160] on div "Valid: All" at bounding box center [489, 147] width 168 height 30
click at [546, 152] on div "Valid: All" at bounding box center [489, 147] width 168 height 30
click at [522, 146] on input "search" at bounding box center [475, 147] width 119 height 28
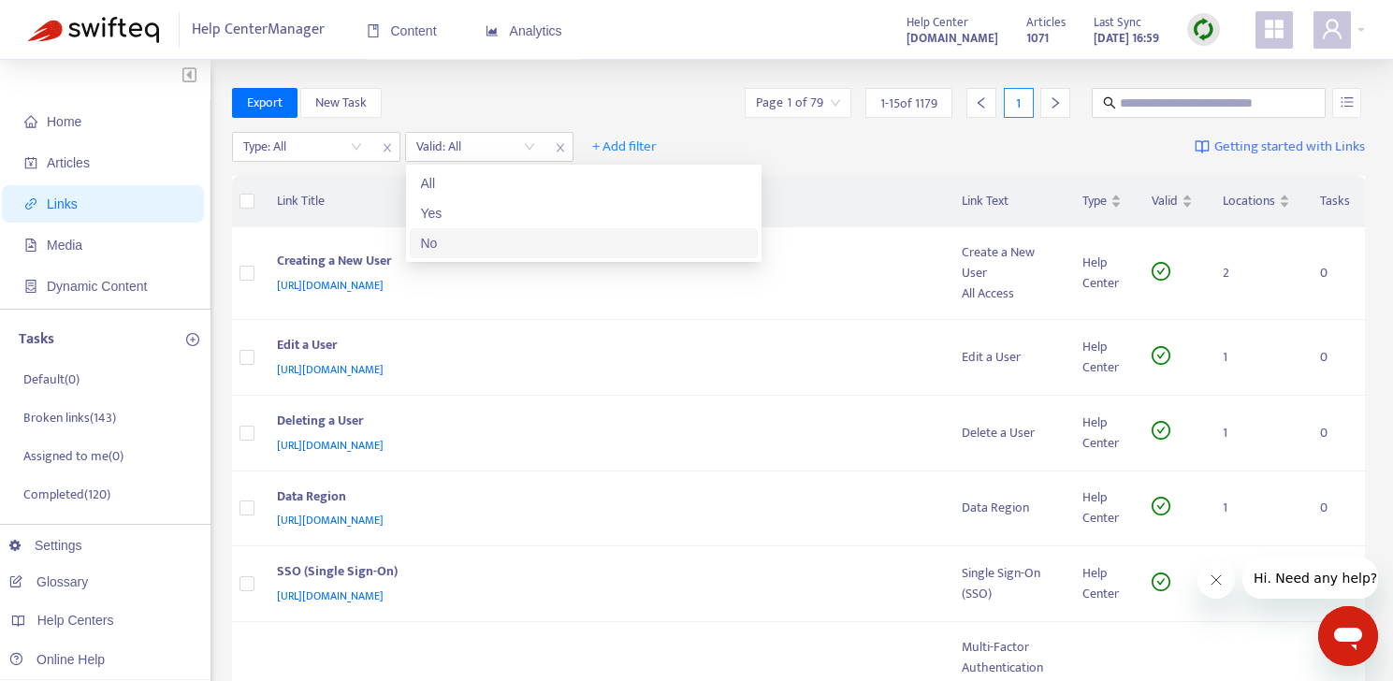
click at [477, 237] on div "No" at bounding box center [584, 243] width 326 height 21
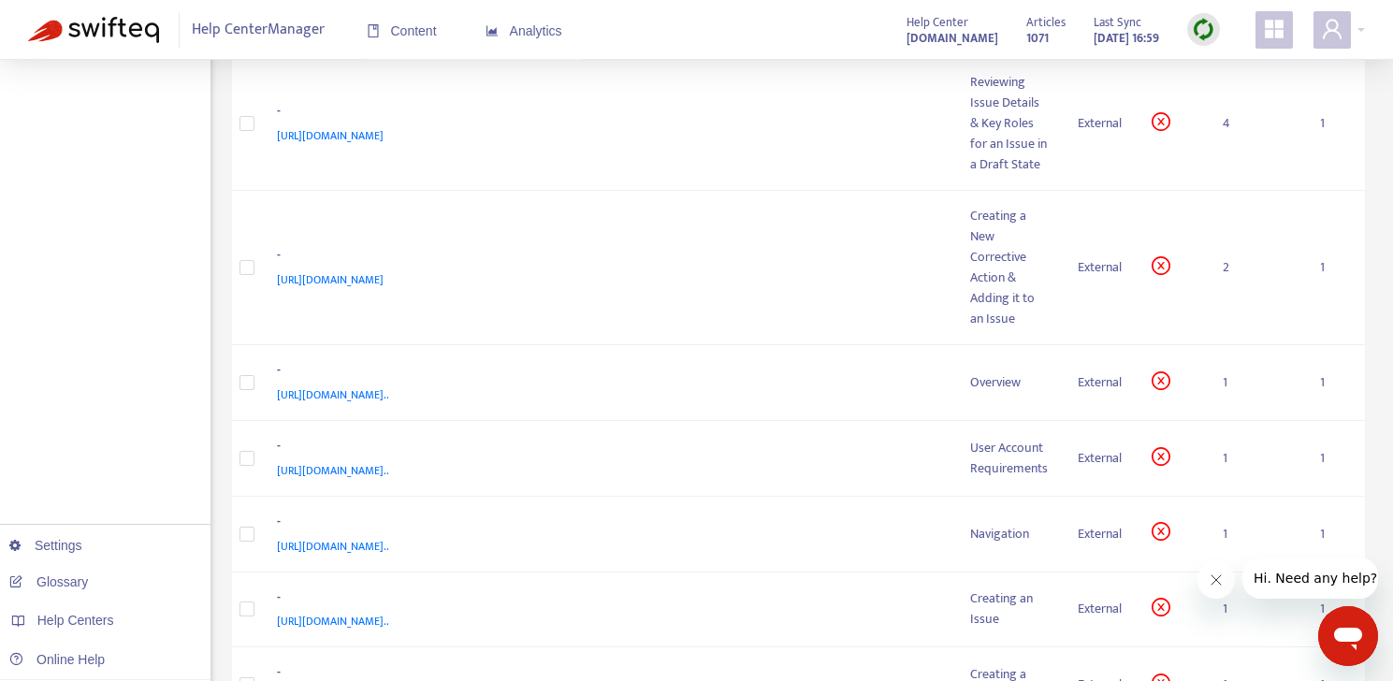
scroll to position [948, 0]
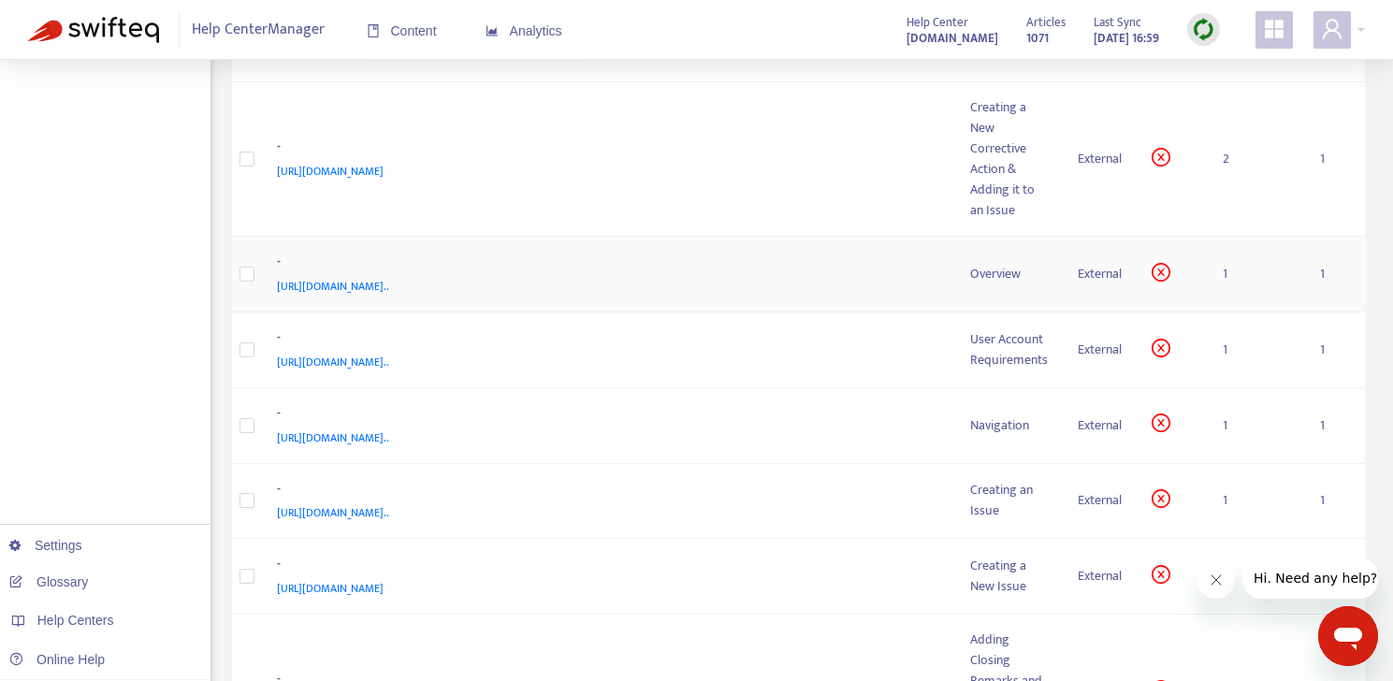
click at [927, 297] on div "[URL][DOMAIN_NAME].." at bounding box center [605, 286] width 657 height 21
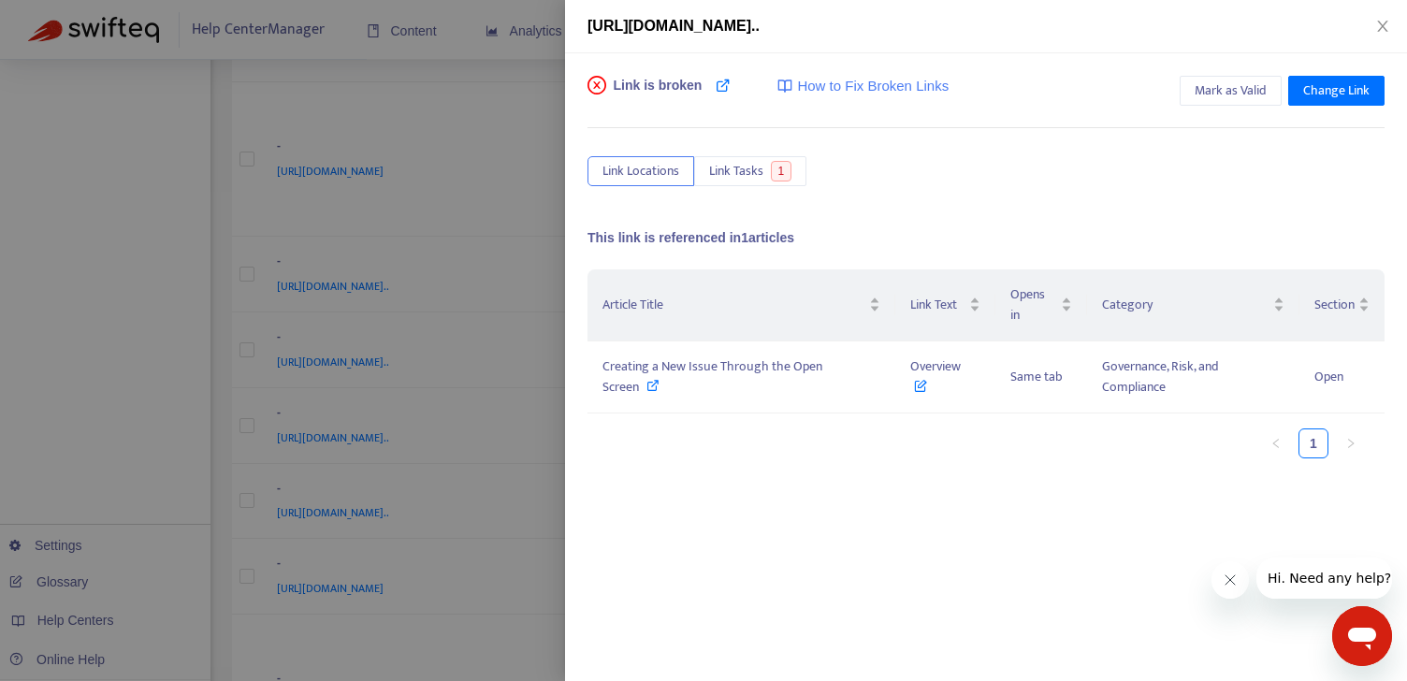
click at [50, 115] on div at bounding box center [703, 340] width 1407 height 681
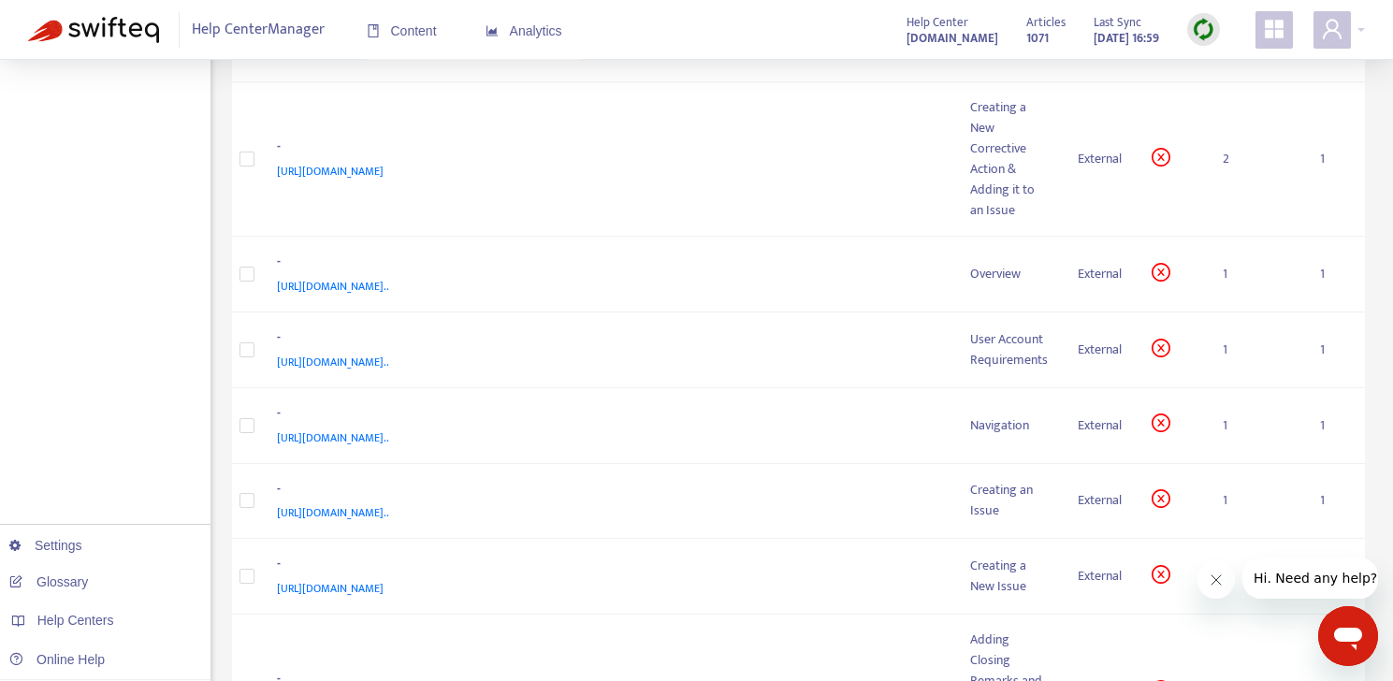
scroll to position [0, 0]
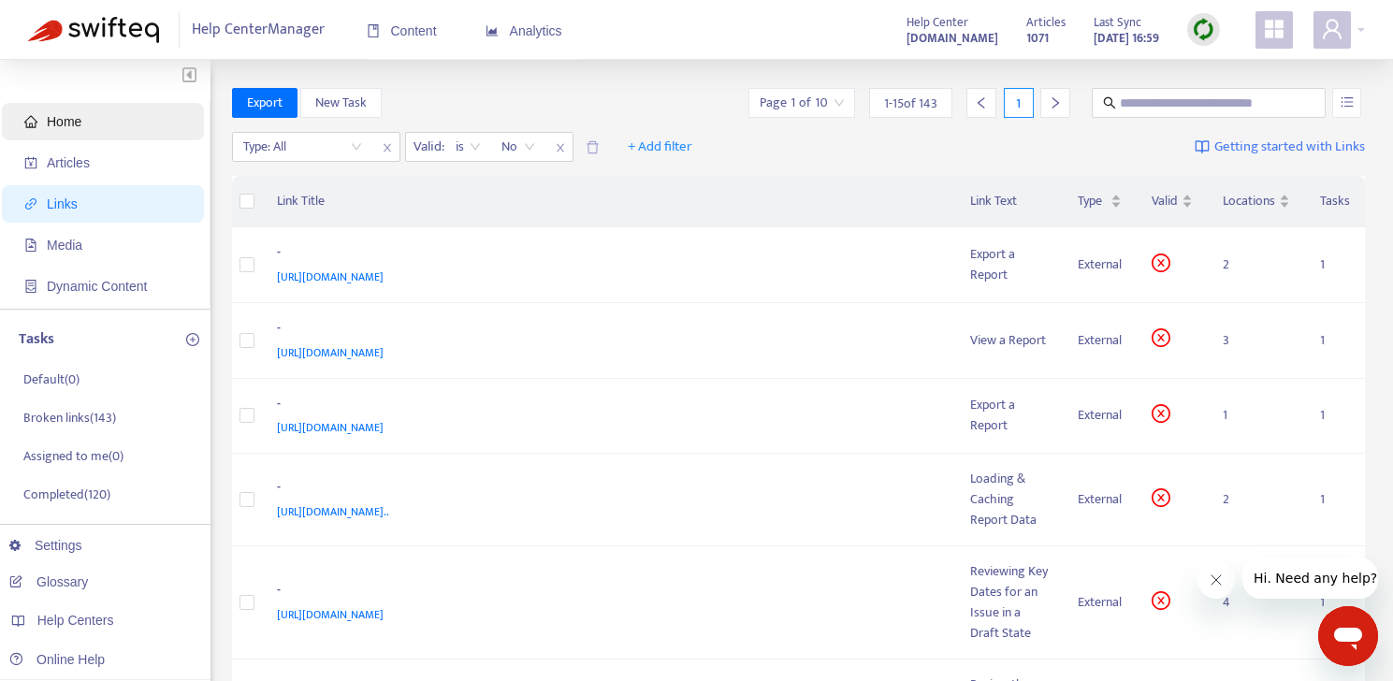
click at [55, 131] on span "Home" at bounding box center [106, 121] width 165 height 37
